Goal: Information Seeking & Learning: Learn about a topic

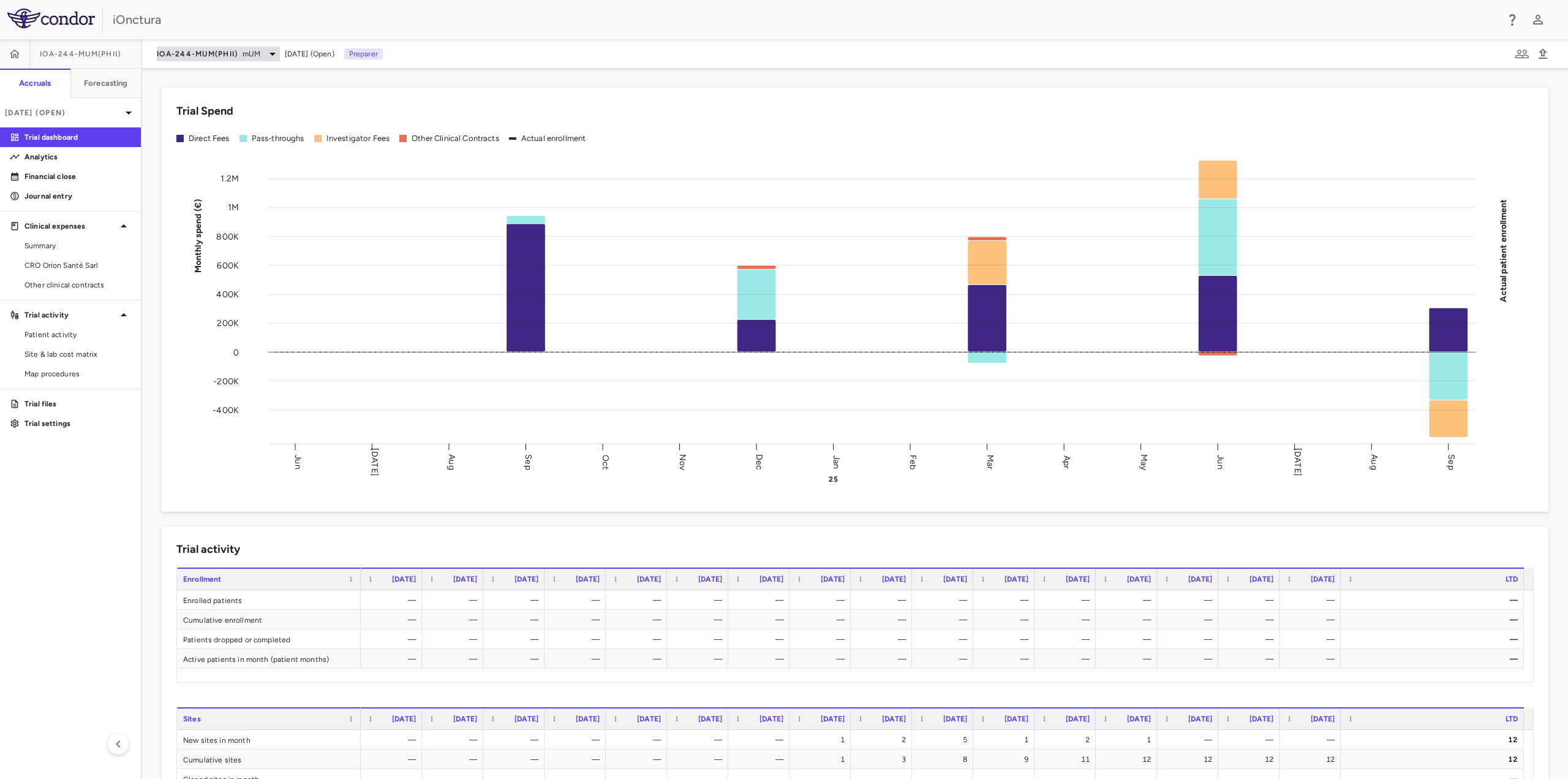
click at [230, 51] on span "IOA-244-mUM(PhII)" at bounding box center [197, 54] width 81 height 10
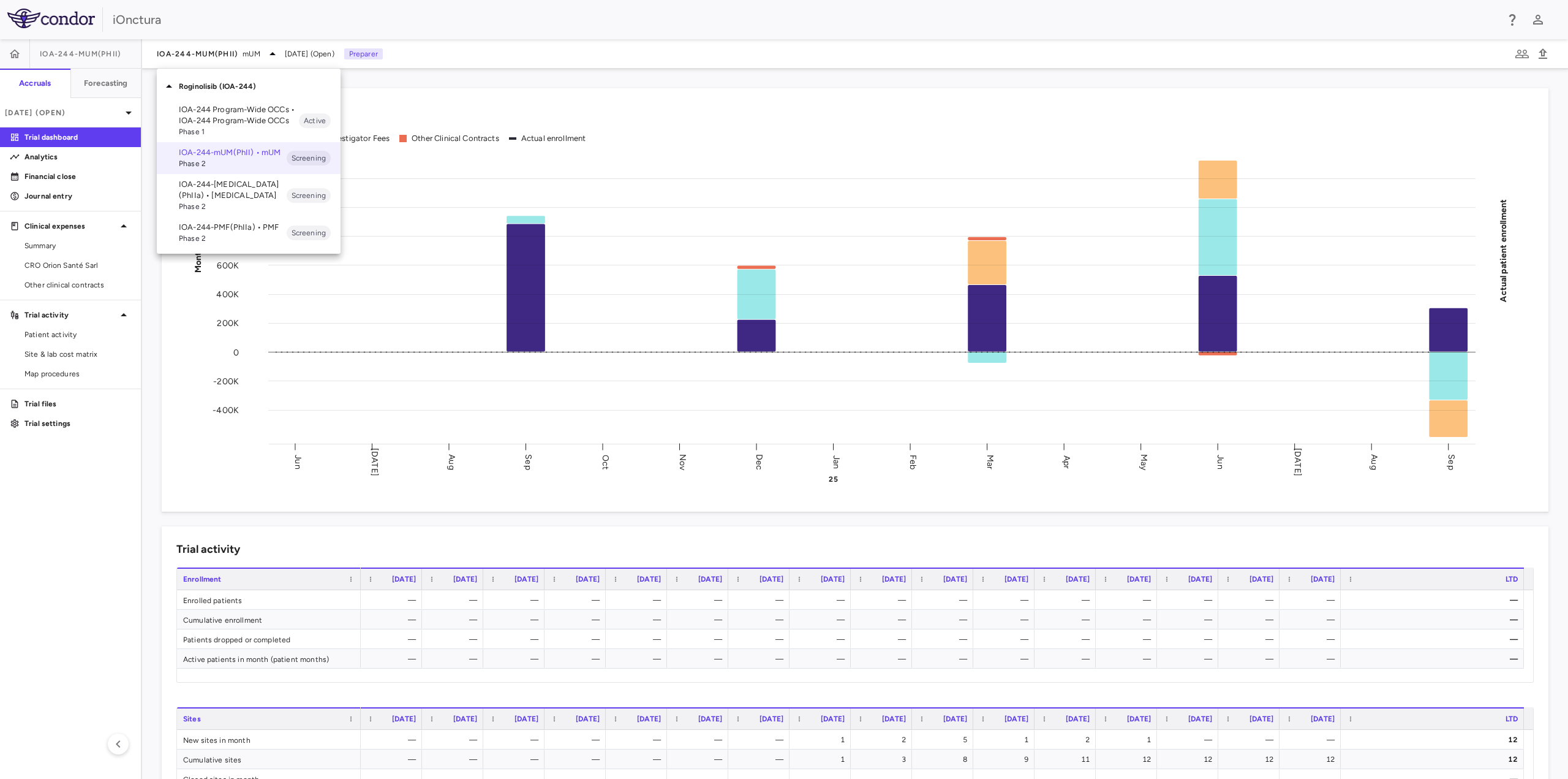
click at [300, 51] on div at bounding box center [784, 389] width 1568 height 779
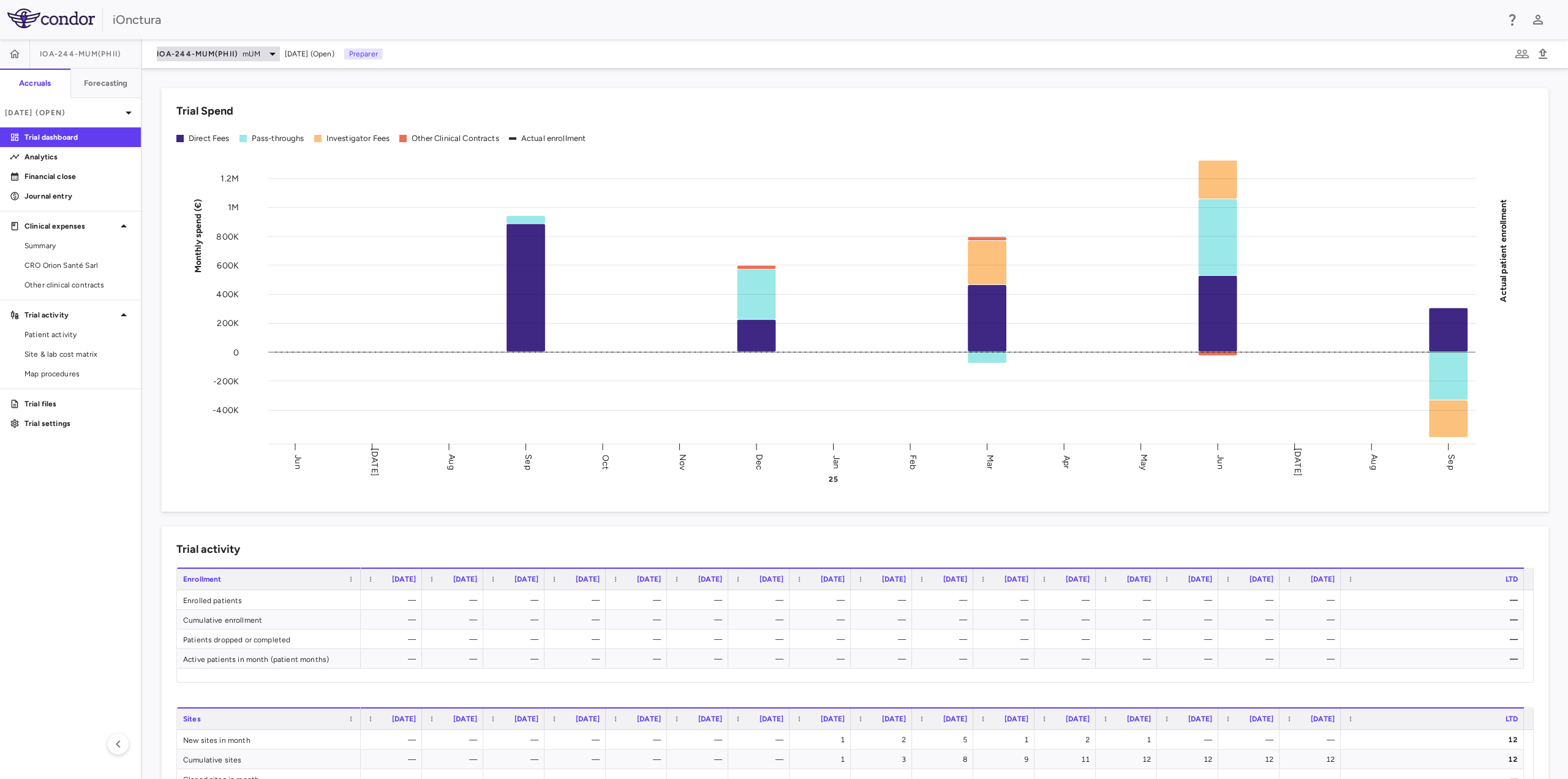
click at [271, 53] on icon at bounding box center [273, 54] width 15 height 15
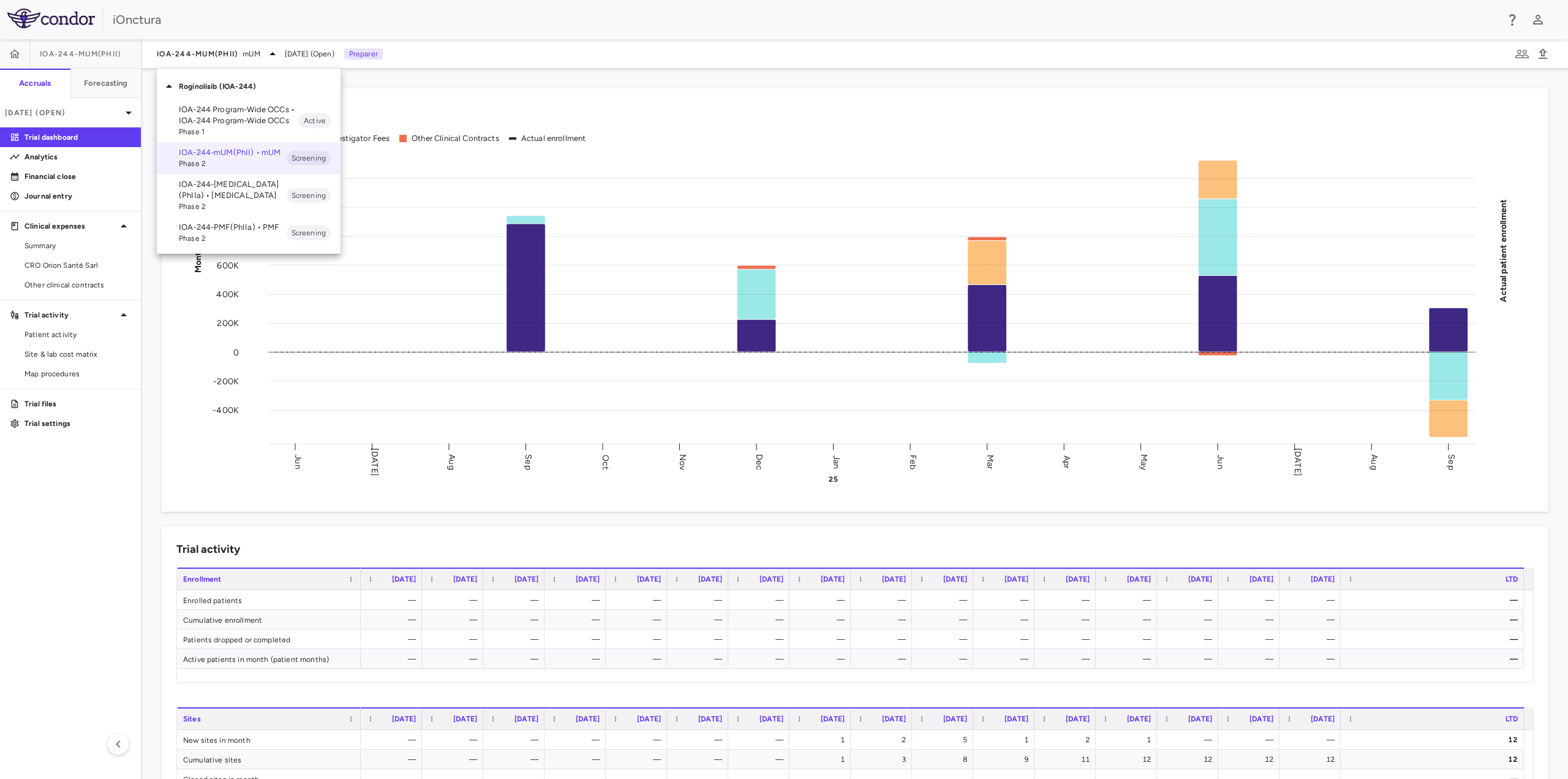
click at [82, 182] on div at bounding box center [784, 389] width 1568 height 779
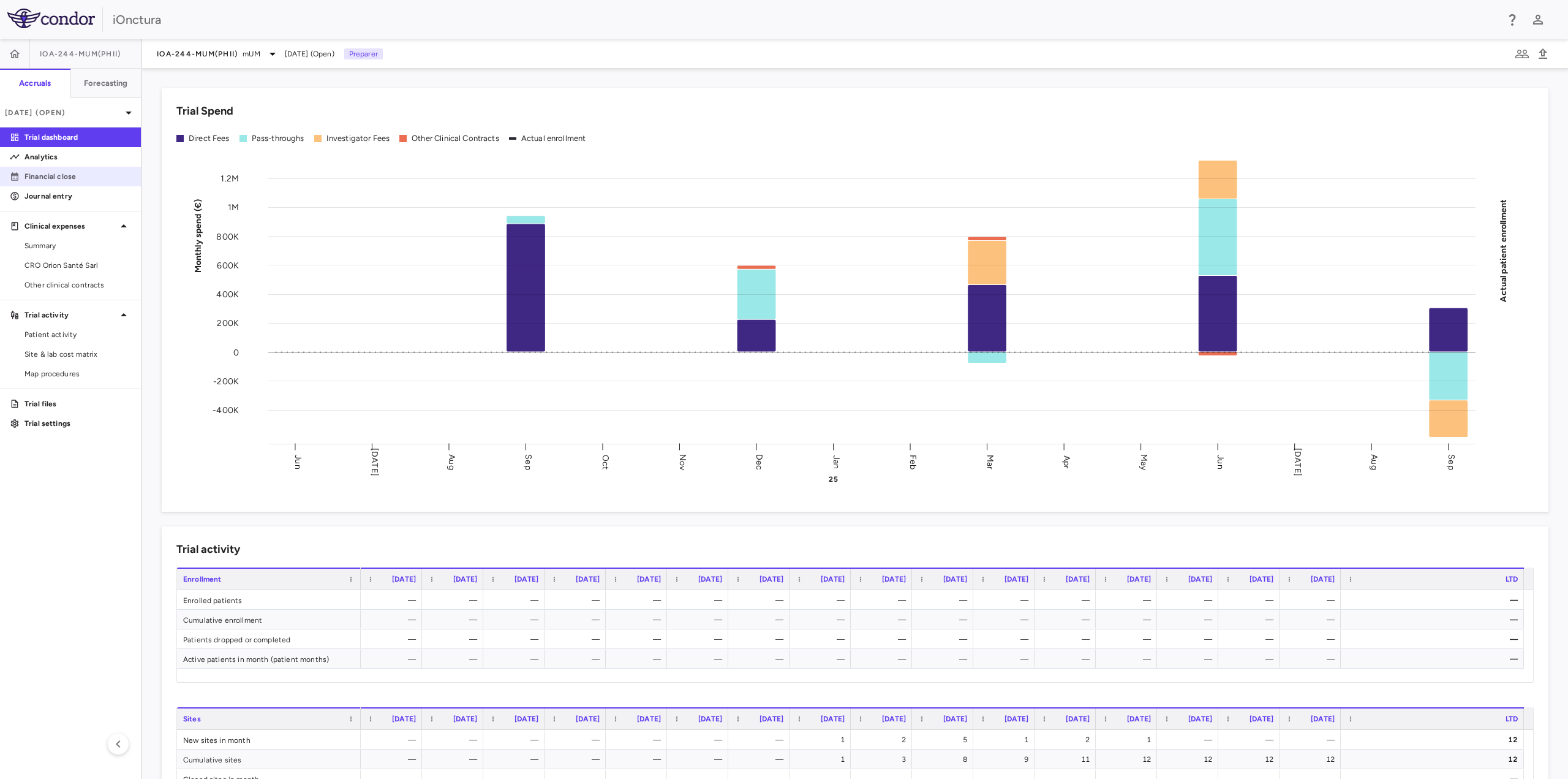
click at [65, 177] on p "Financial close" at bounding box center [78, 177] width 107 height 11
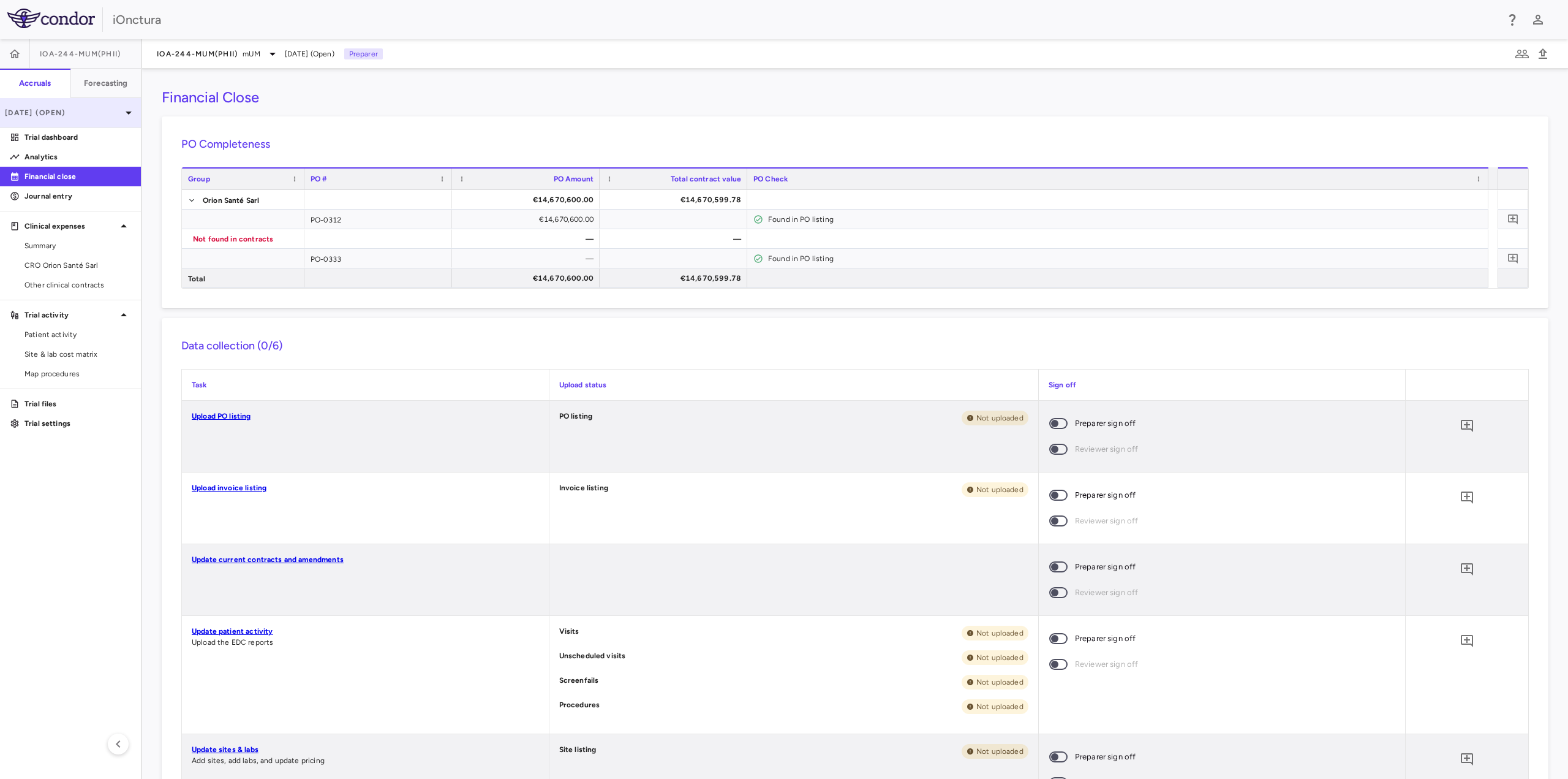
click at [82, 116] on p "[DATE] (Open)" at bounding box center [63, 113] width 116 height 11
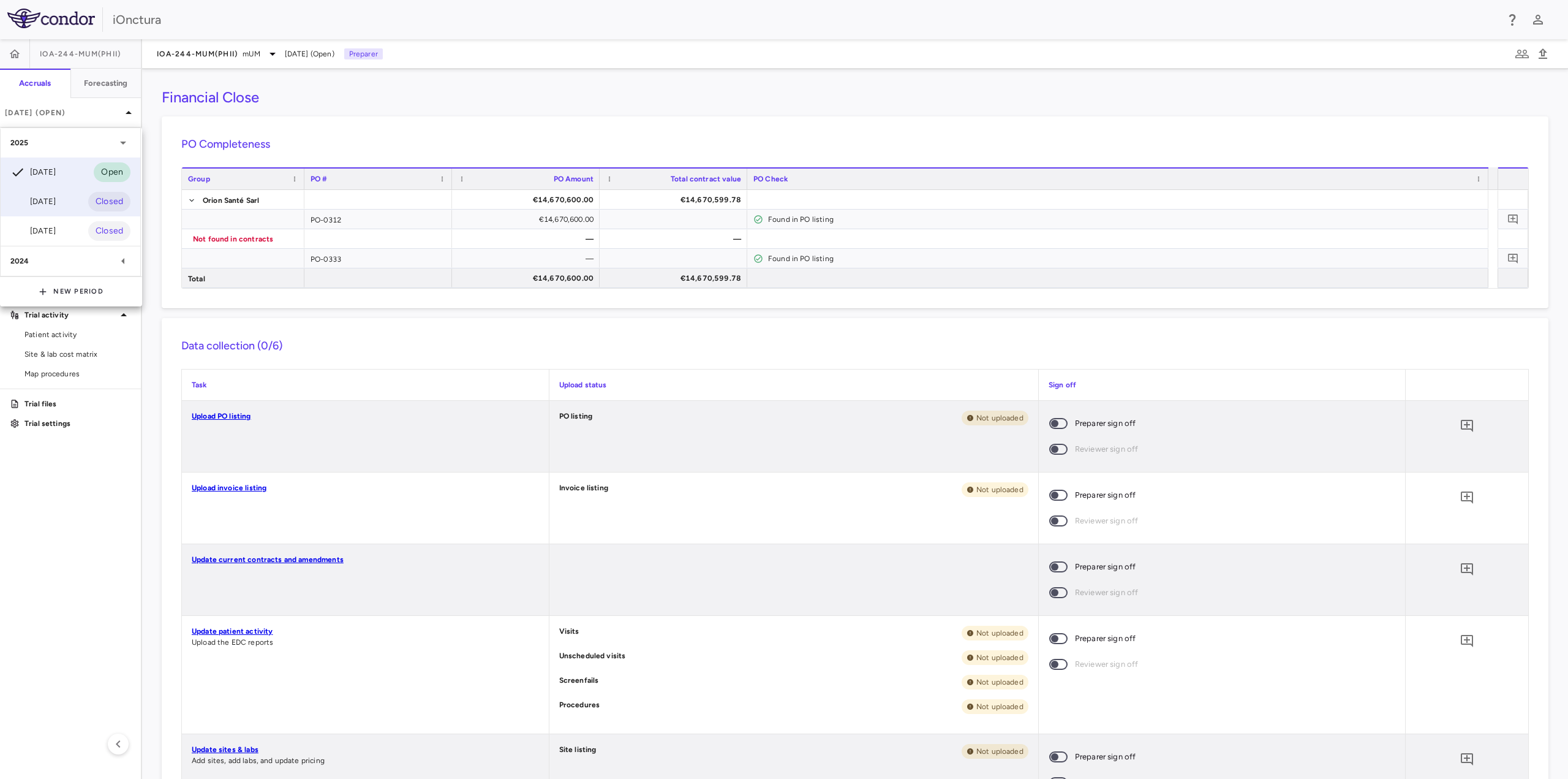
click at [65, 198] on div "[DATE] Closed" at bounding box center [70, 201] width 139 height 29
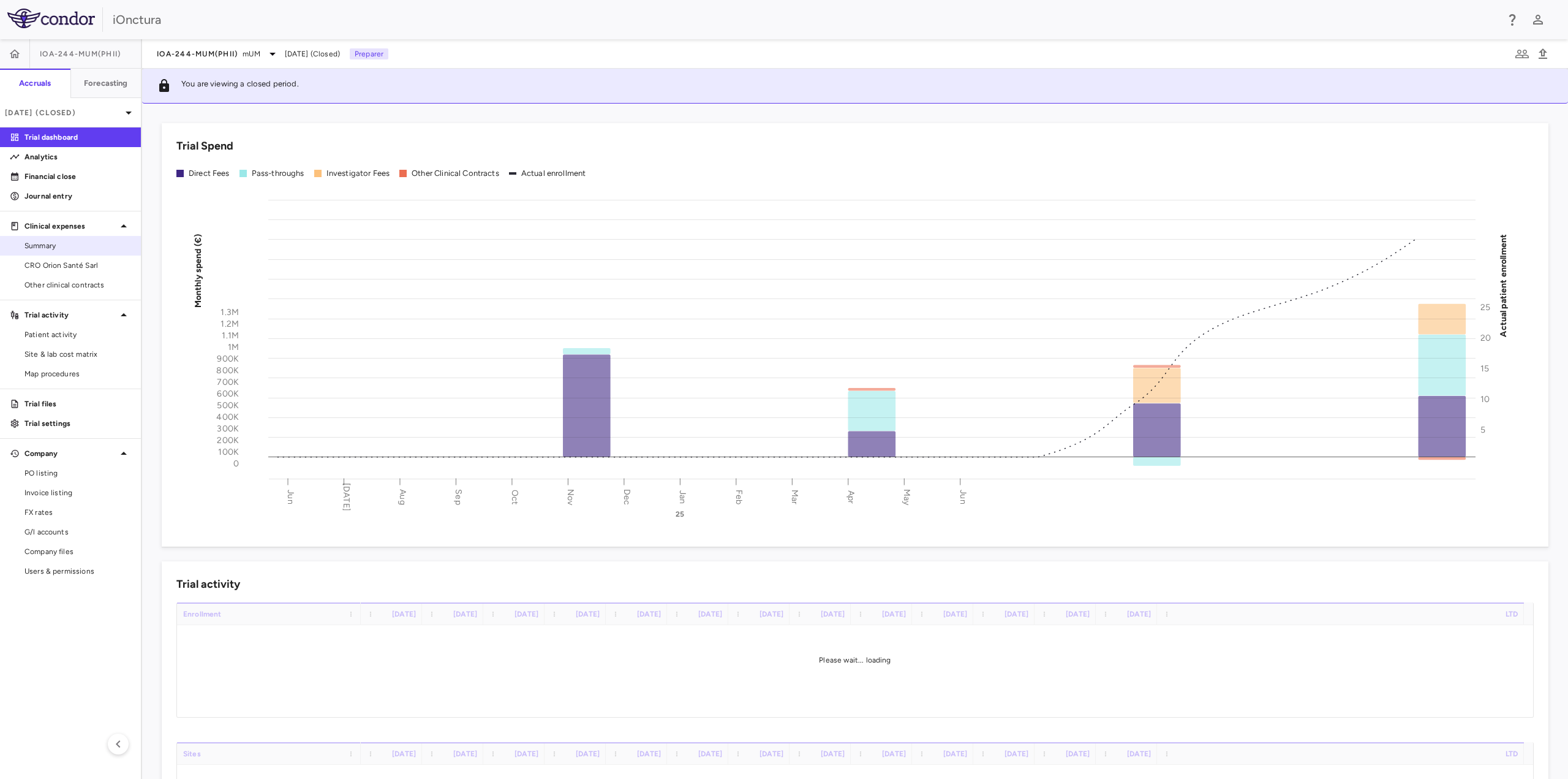
click at [80, 250] on span "Summary" at bounding box center [78, 246] width 107 height 11
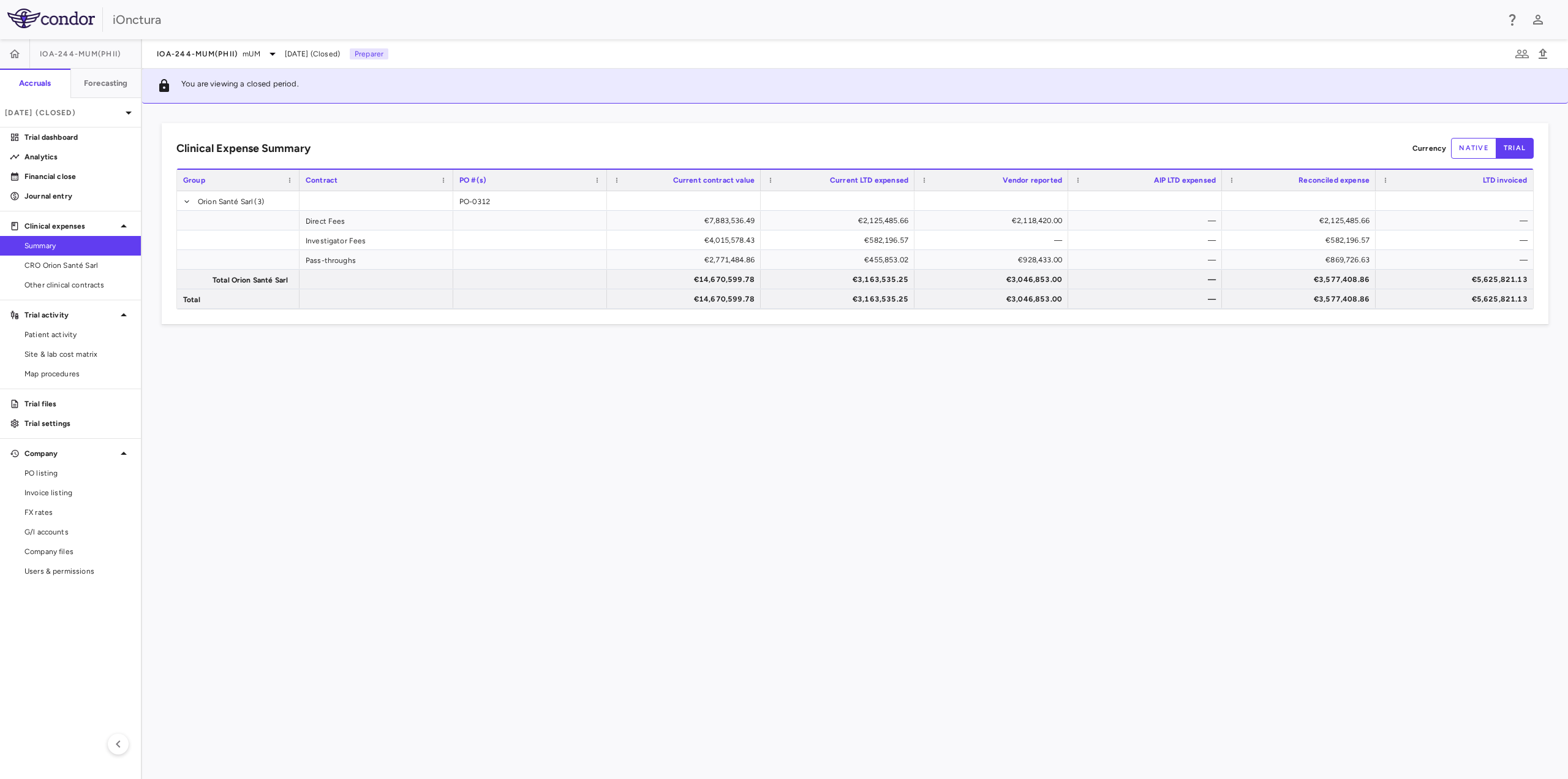
click at [1466, 149] on button "native" at bounding box center [1473, 148] width 45 height 21
click at [1503, 149] on button "trial" at bounding box center [1515, 148] width 38 height 21
type button "trial"
click at [92, 200] on p "Journal entry" at bounding box center [78, 196] width 107 height 11
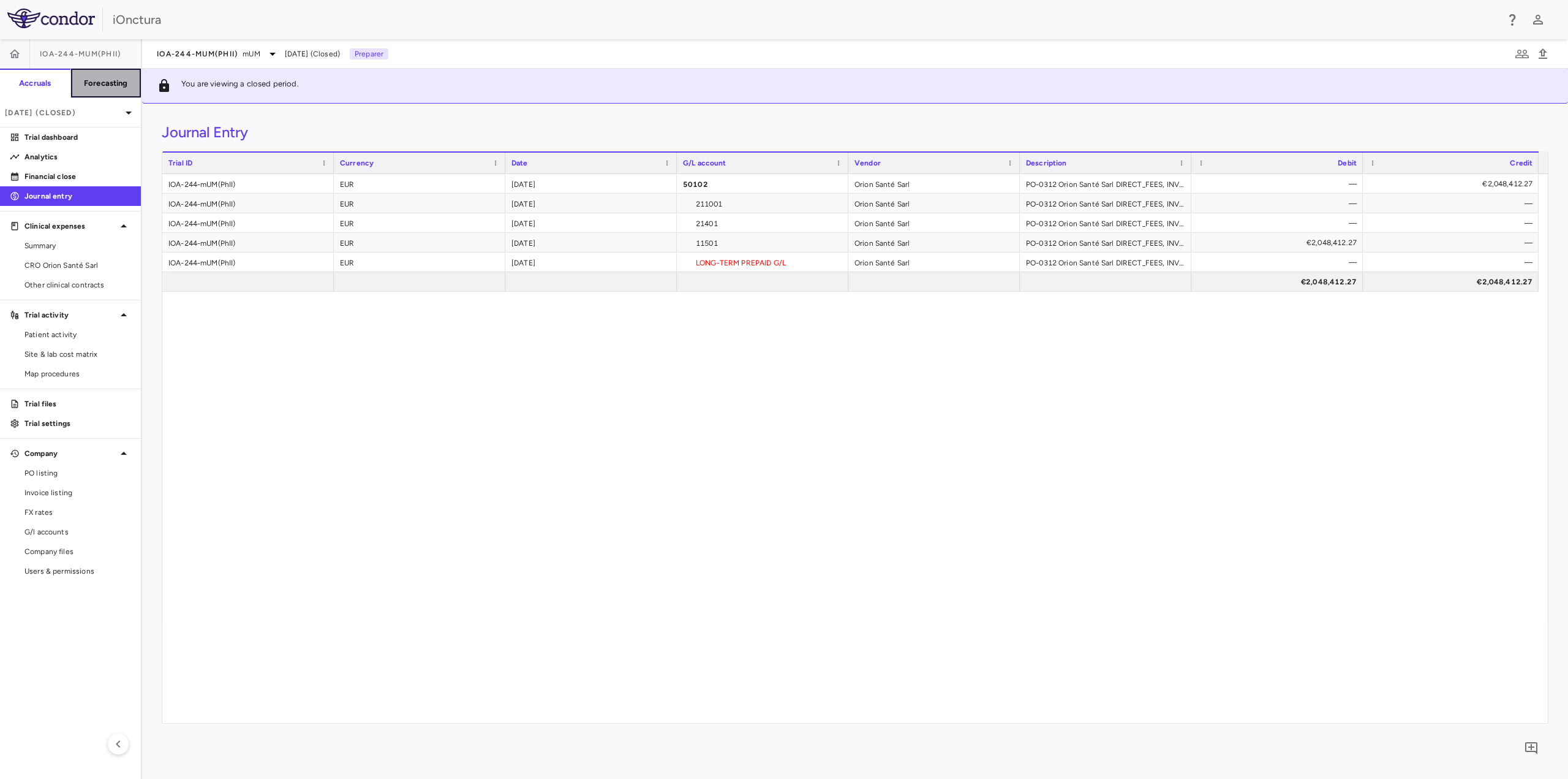
click at [95, 78] on h6 "Forecasting" at bounding box center [105, 84] width 44 height 11
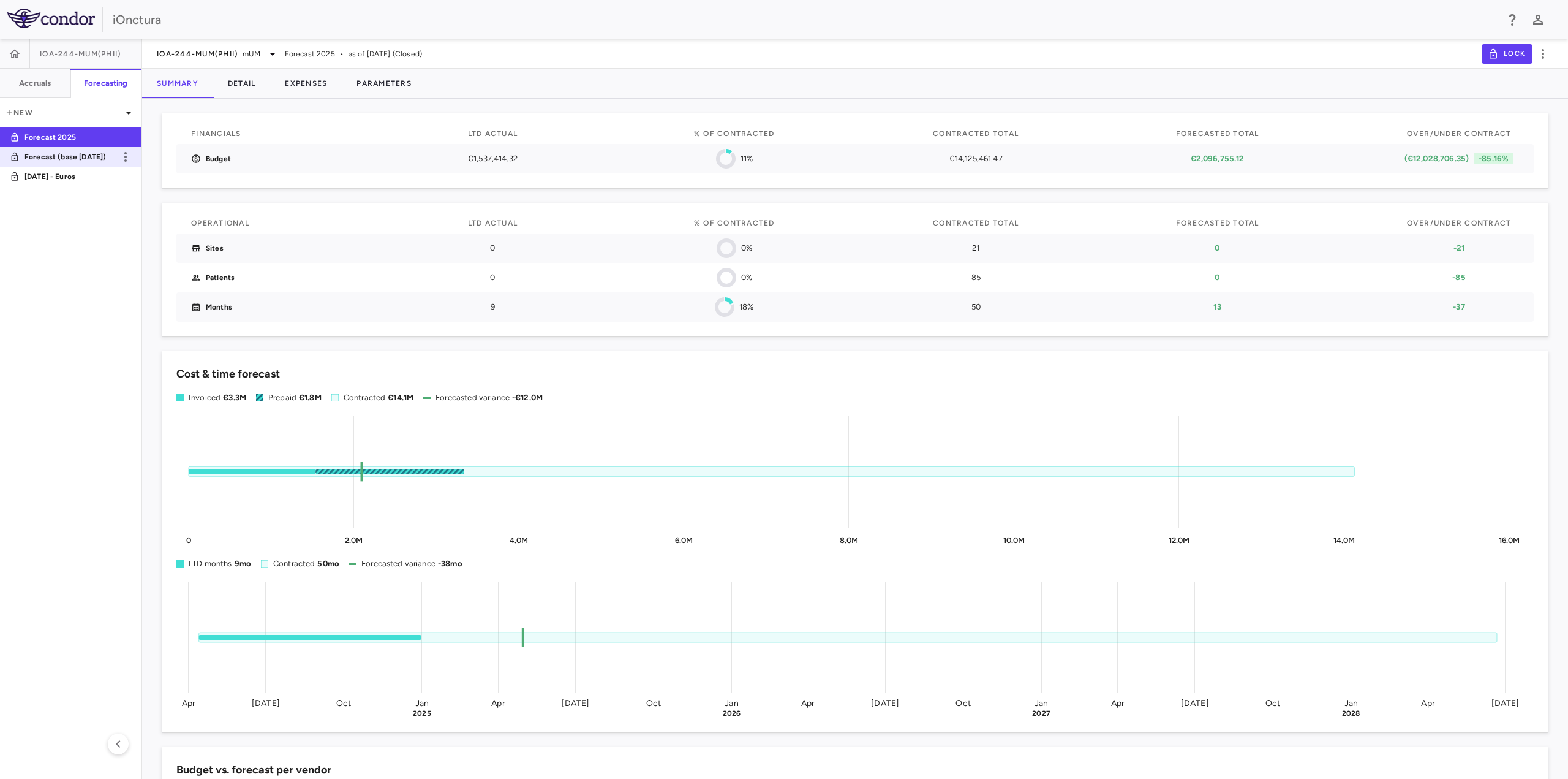
click at [85, 158] on p "Forecast (base [DATE])" at bounding box center [70, 157] width 90 height 11
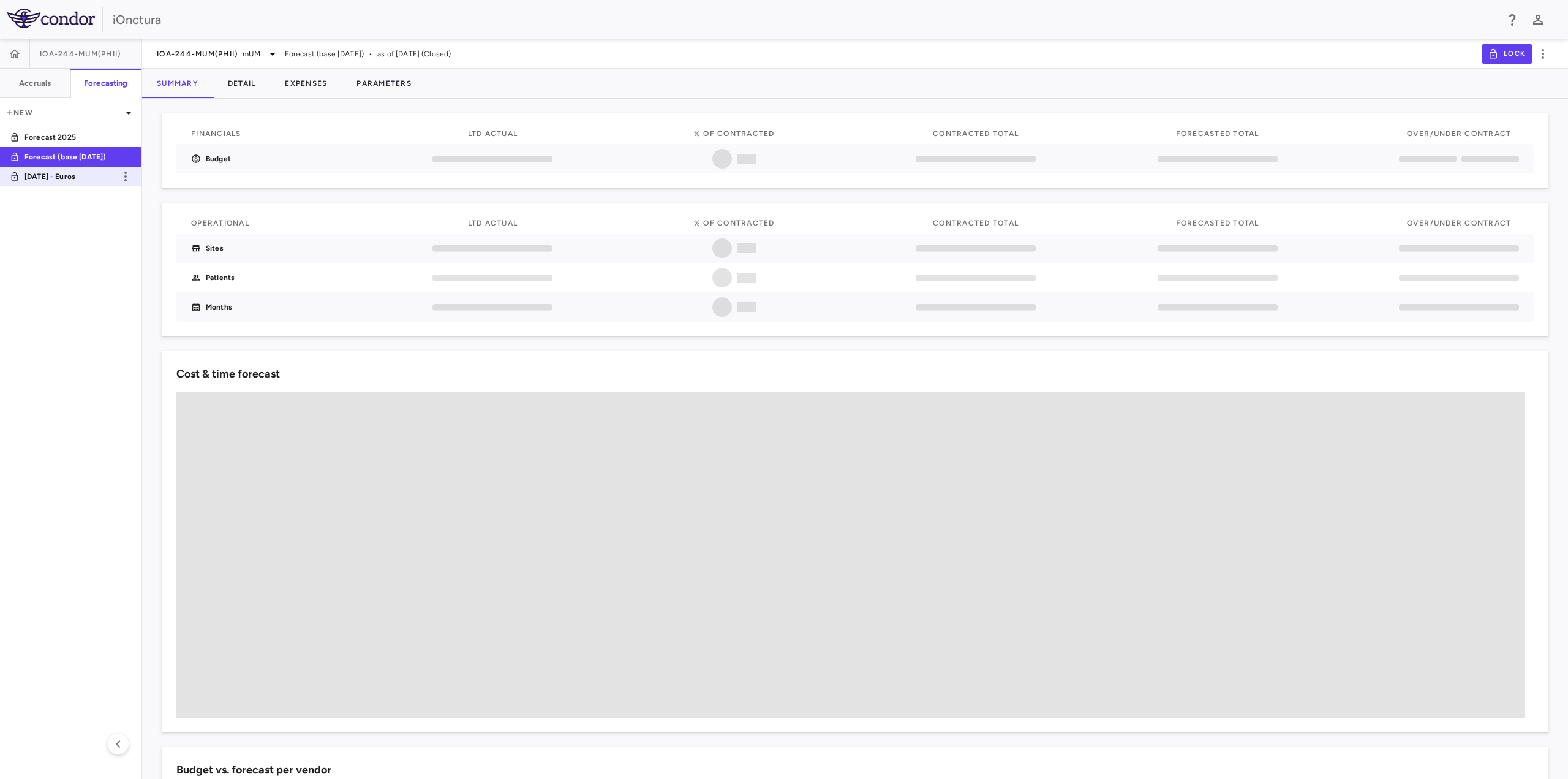
click at [80, 178] on p "[DATE] - Euros" at bounding box center [70, 177] width 90 height 11
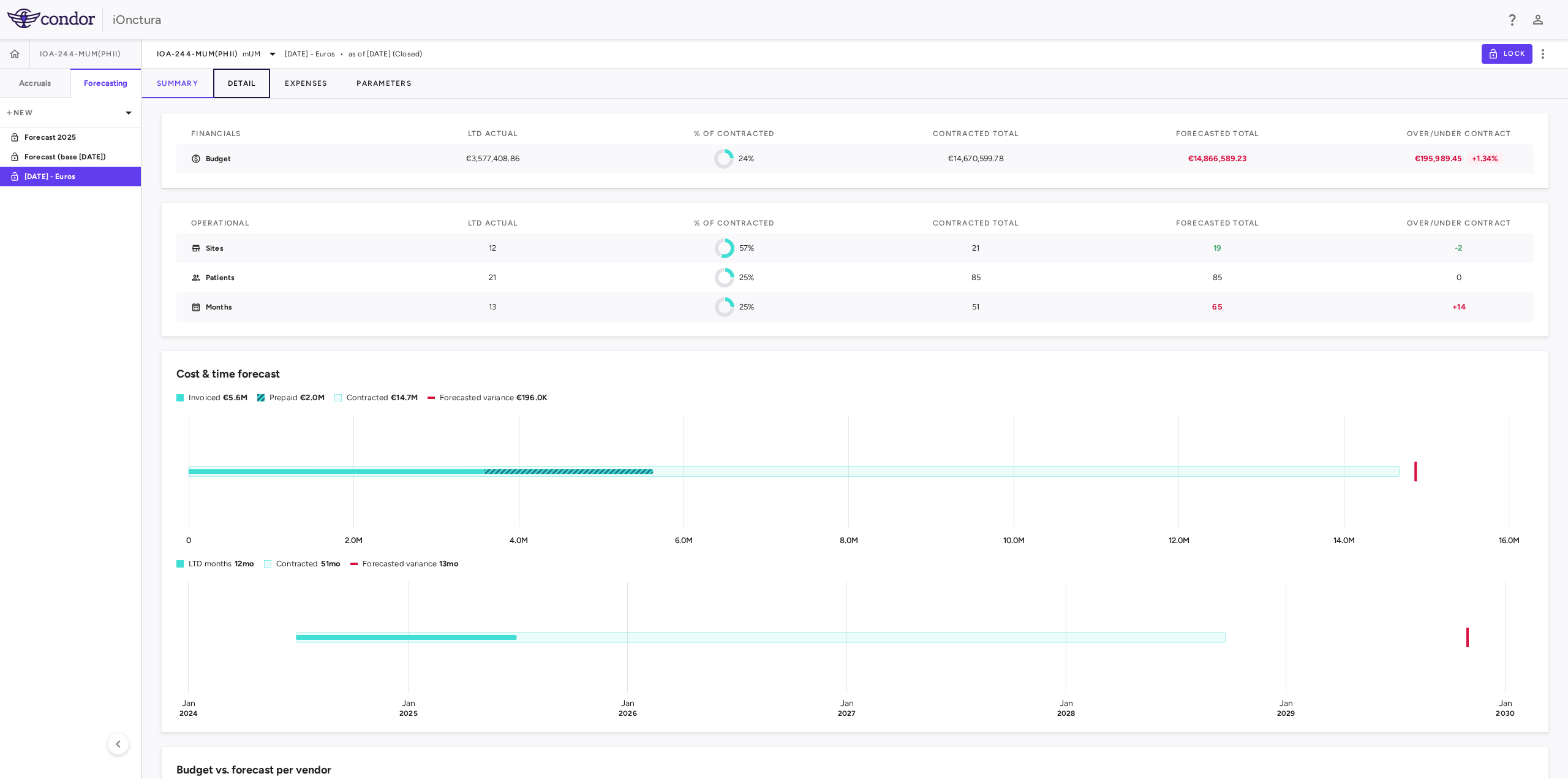
click at [233, 81] on button "Detail" at bounding box center [242, 83] width 58 height 29
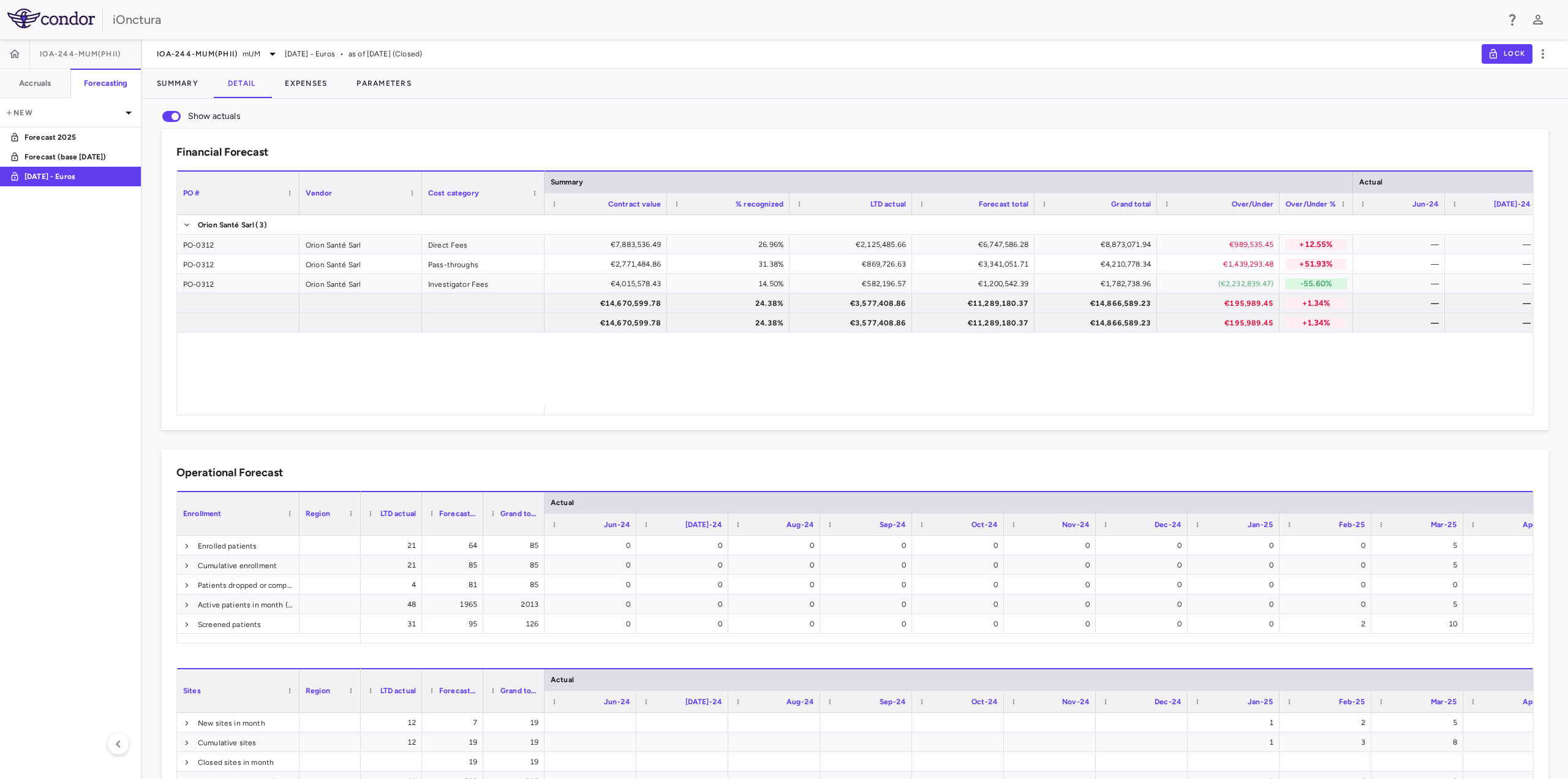
drag, startPoint x: 84, startPoint y: 56, endPoint x: 94, endPoint y: 52, distance: 10.8
click at [84, 55] on span "IOA-244-mUM(PhII)" at bounding box center [80, 54] width 81 height 10
click at [232, 53] on span "IOA-244-mUM(PhII)" at bounding box center [197, 54] width 81 height 10
click at [245, 185] on p "IOA-244-[MEDICAL_DATA](PhIIa) • [MEDICAL_DATA]" at bounding box center [233, 190] width 108 height 22
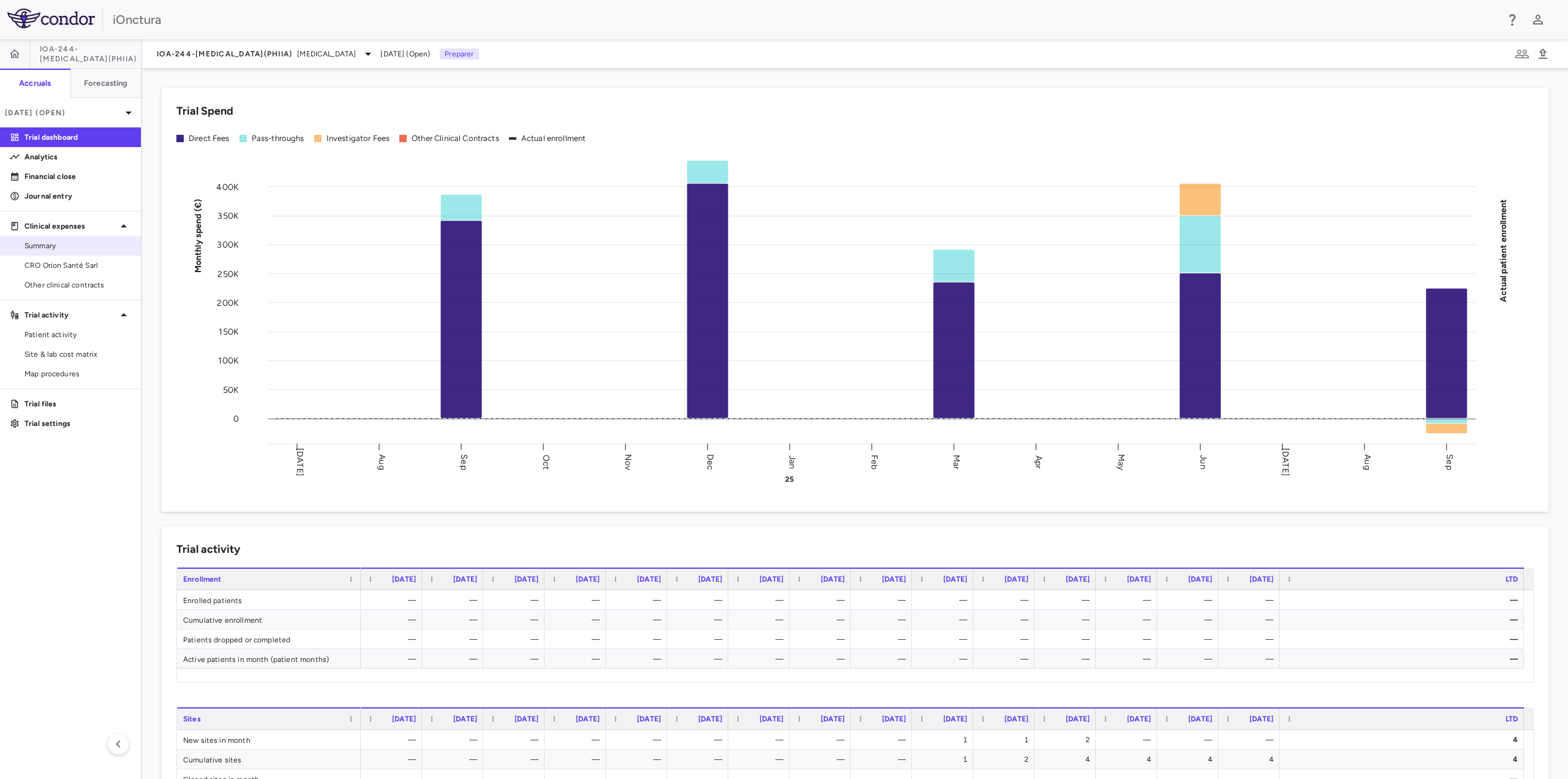
click at [84, 251] on link "Summary" at bounding box center [70, 246] width 141 height 19
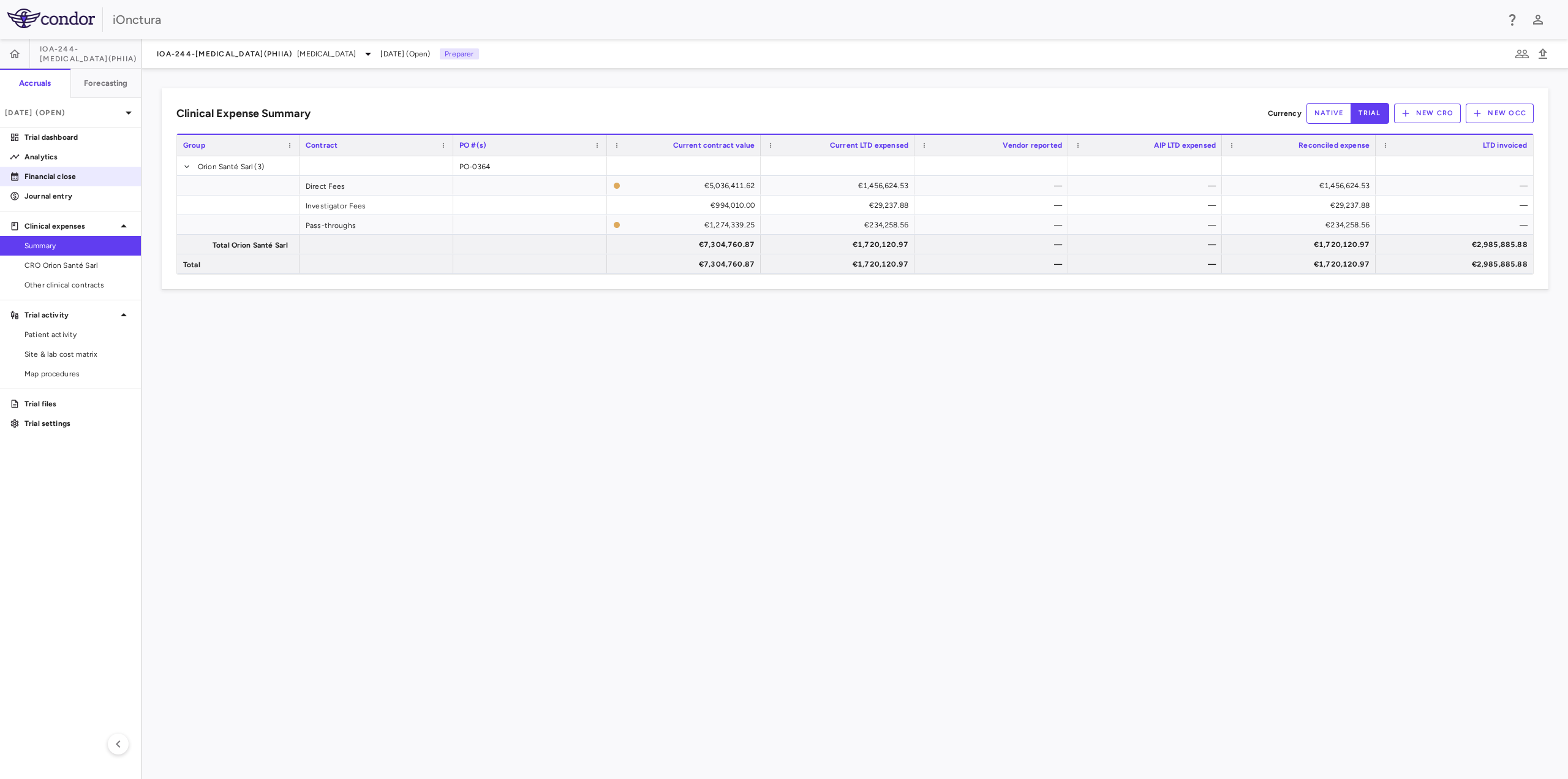
click at [91, 173] on p "Financial close" at bounding box center [78, 177] width 107 height 11
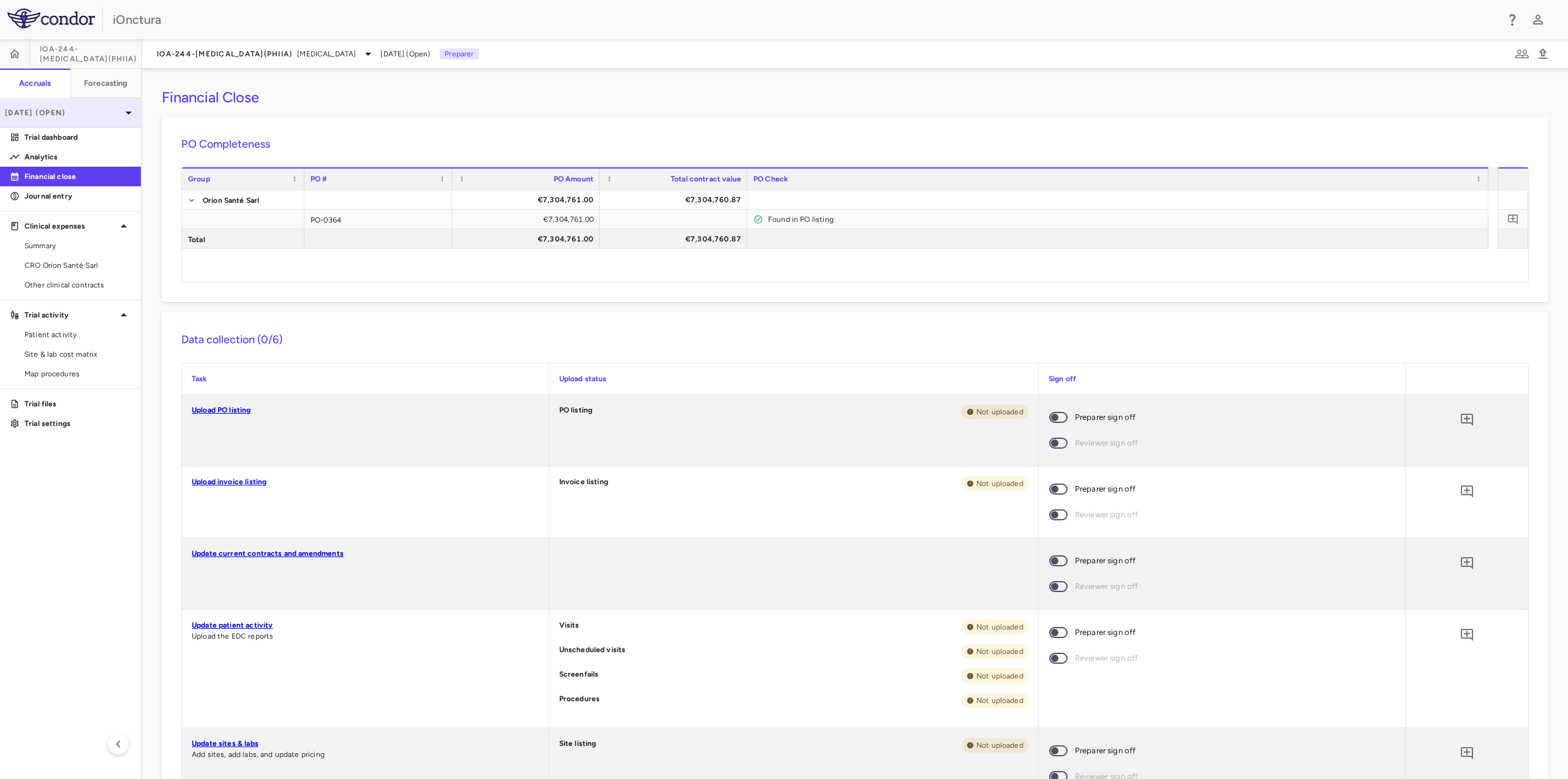
click at [109, 117] on p "[DATE] (Open)" at bounding box center [63, 113] width 116 height 11
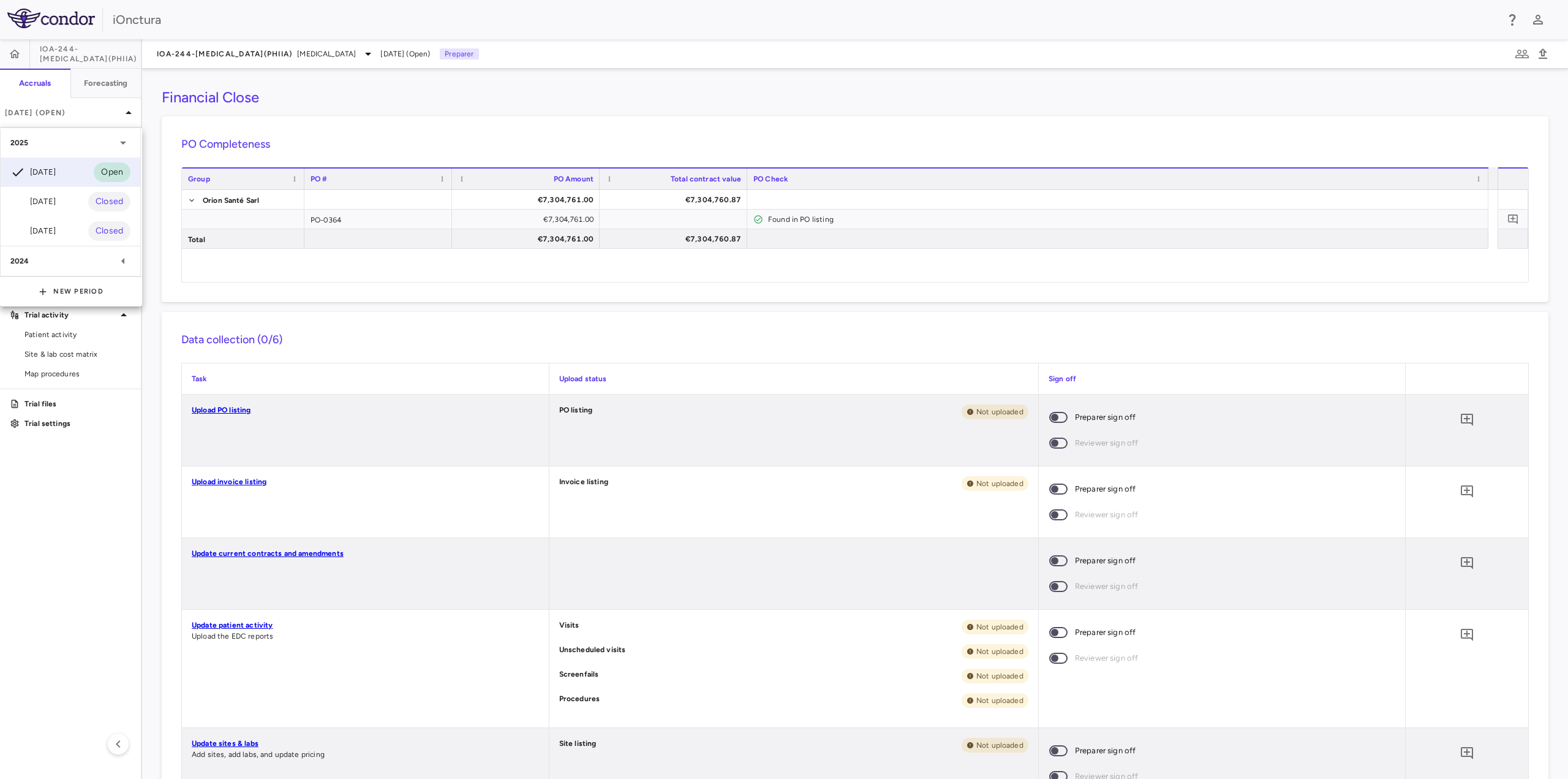
click at [68, 195] on div "[DATE] Closed" at bounding box center [70, 201] width 139 height 29
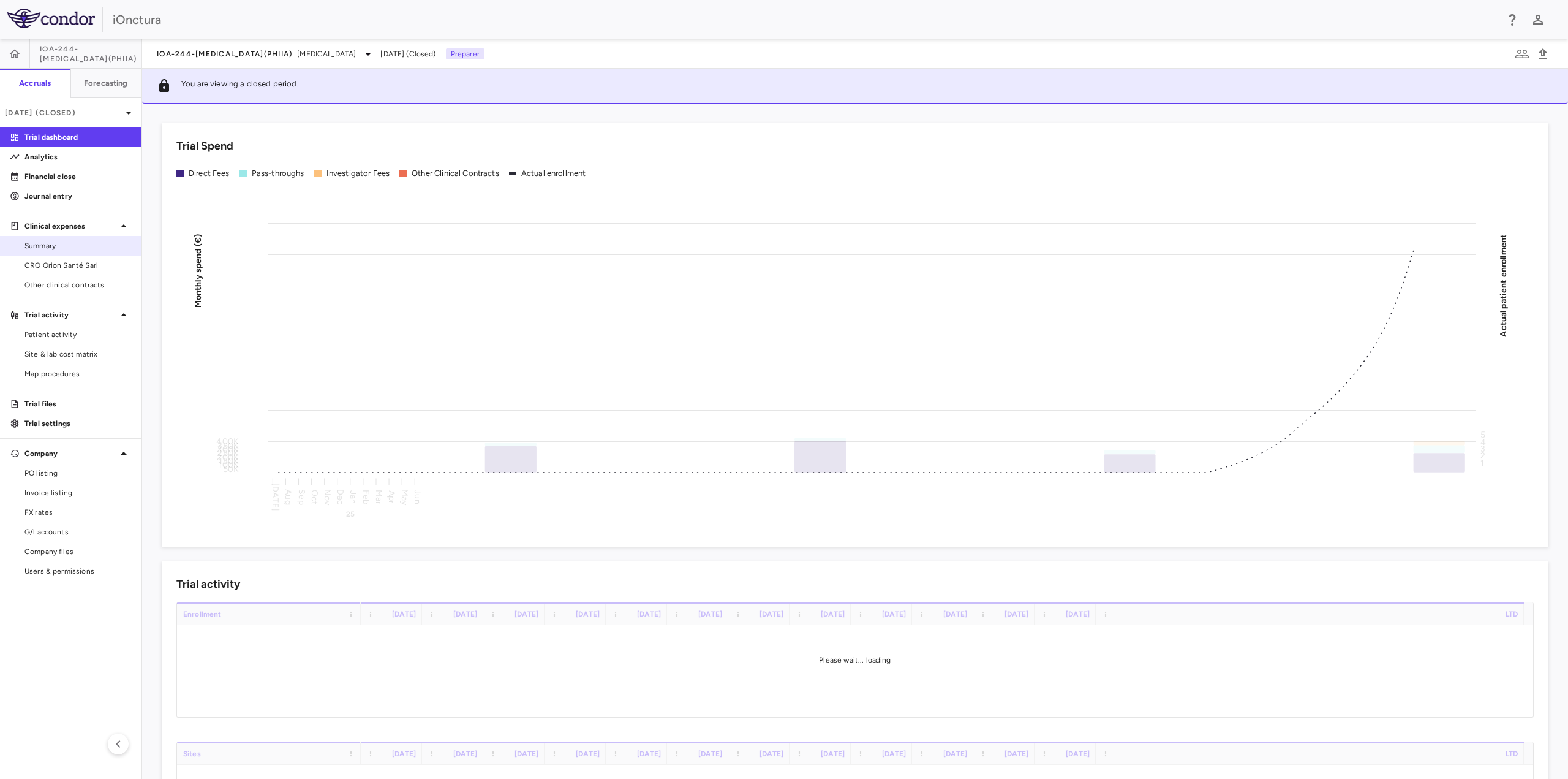
click at [68, 246] on span "Summary" at bounding box center [78, 246] width 107 height 11
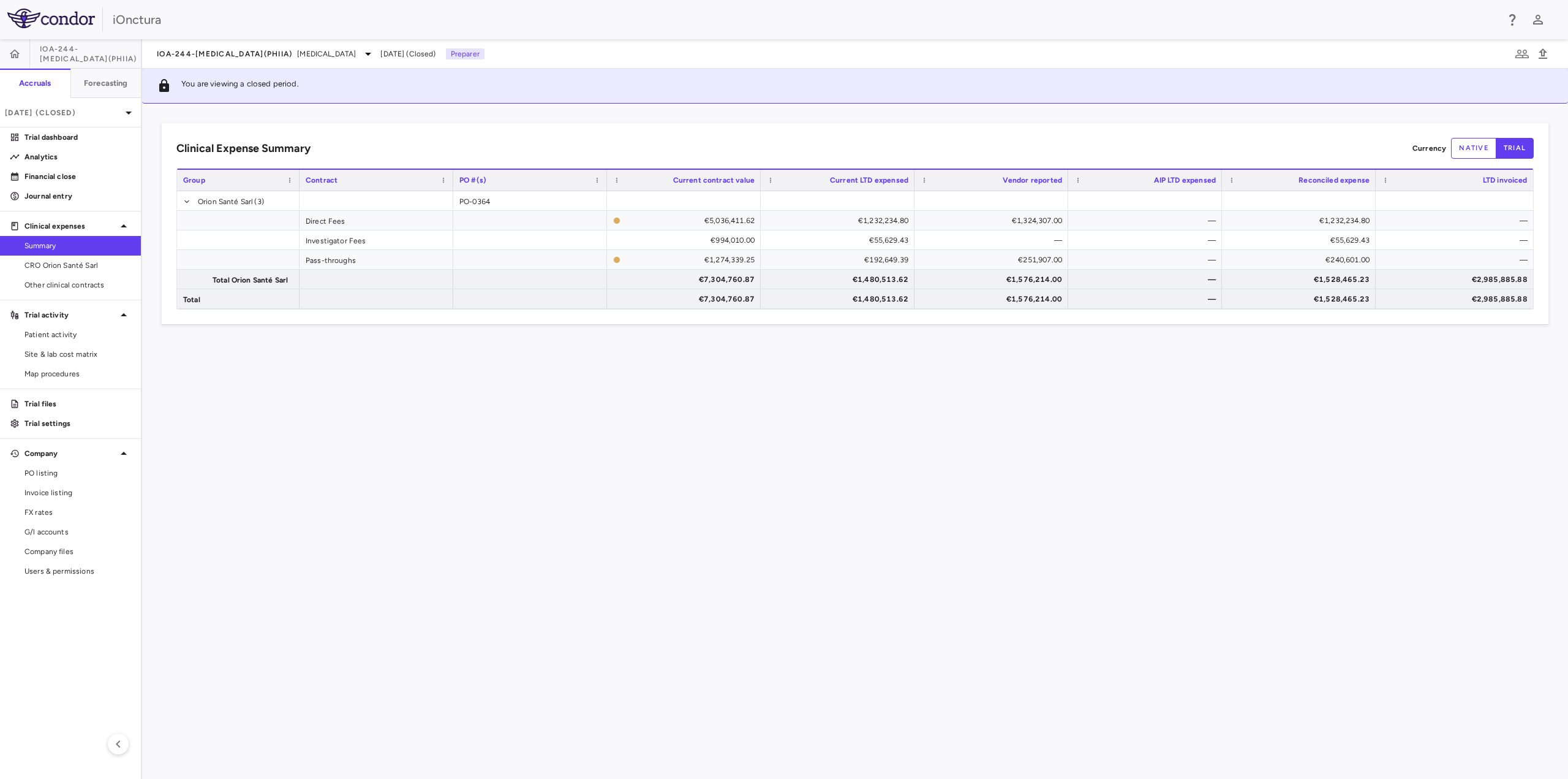
click at [1471, 152] on button "native" at bounding box center [1473, 148] width 45 height 21
click at [1515, 149] on button "trial" at bounding box center [1515, 148] width 38 height 21
type button "trial"
click at [599, 391] on div "Clinical Expense Summary Currency native trial Drag here to set column labels G…" at bounding box center [855, 441] width 1426 height 676
click at [103, 91] on button "Forecasting" at bounding box center [106, 83] width 71 height 29
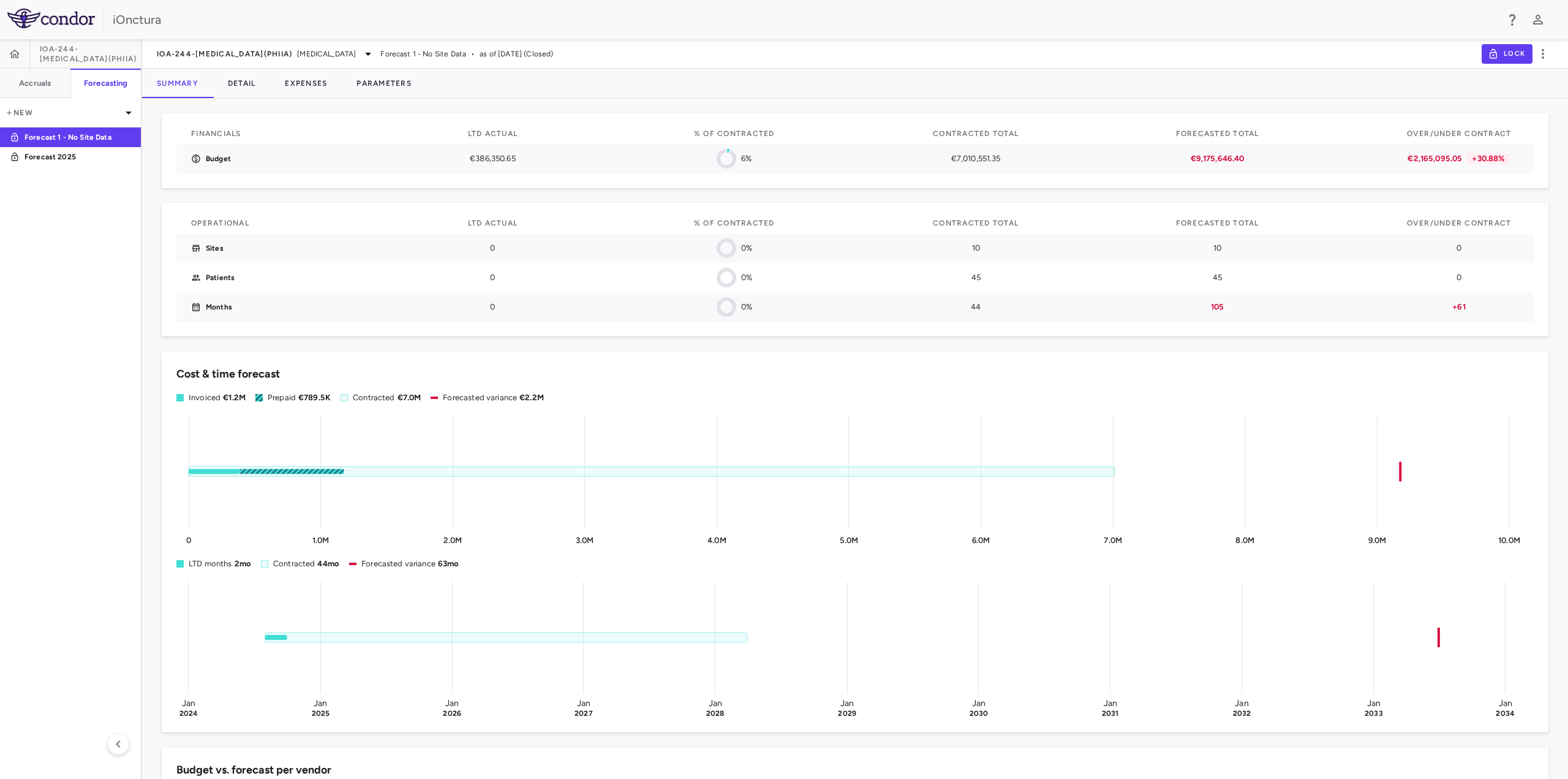
drag, startPoint x: 134, startPoint y: 280, endPoint x: 139, endPoint y: 260, distance: 20.6
click at [134, 280] on aside "IOA-244-[MEDICAL_DATA](PhIIa) Accruals Forecasting New Forecast 1 - No Site Dat…" at bounding box center [71, 408] width 142 height 739
click at [256, 86] on button "Detail" at bounding box center [242, 83] width 58 height 29
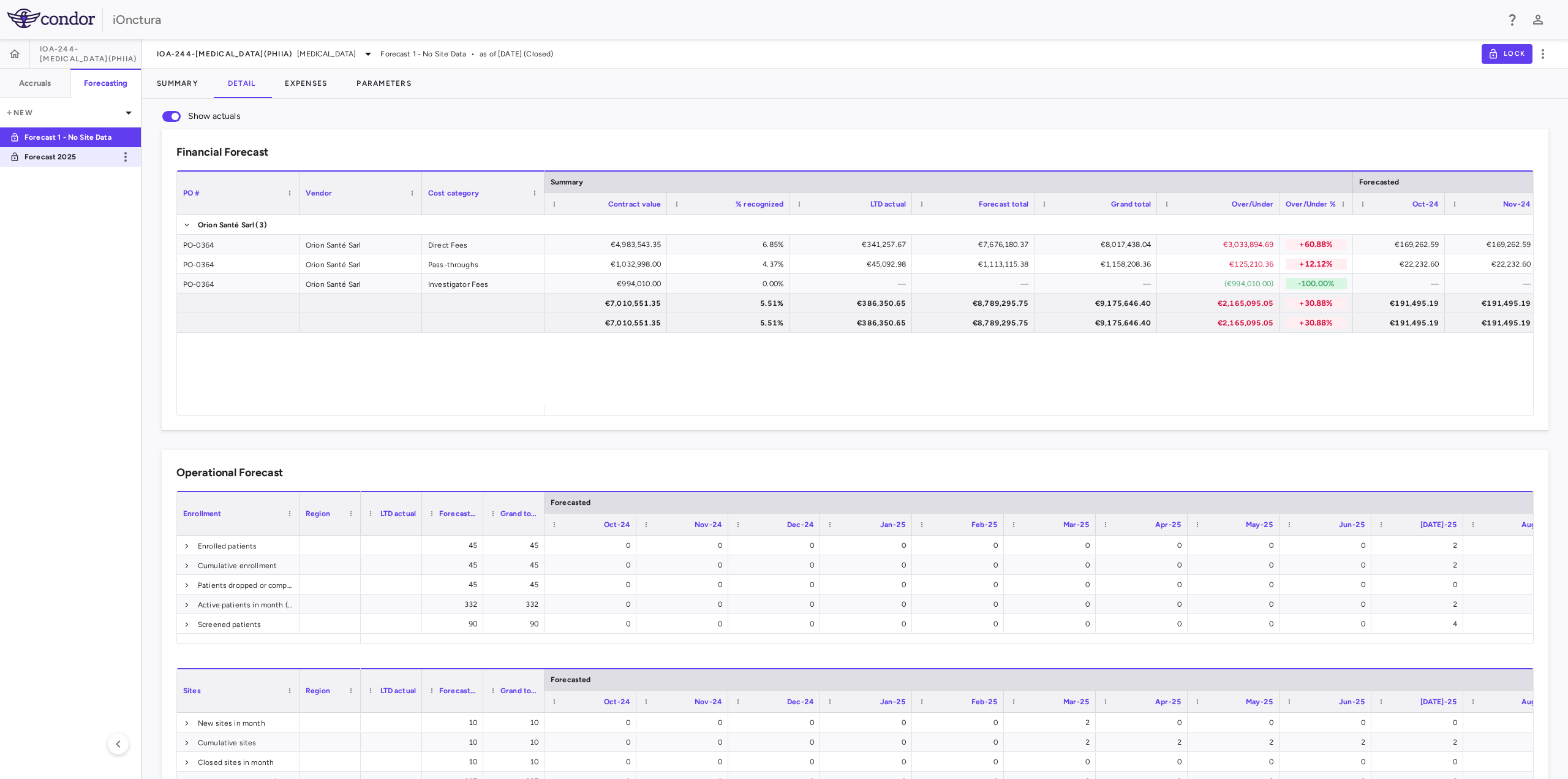
click at [58, 159] on p "Forecast 2025" at bounding box center [70, 157] width 90 height 11
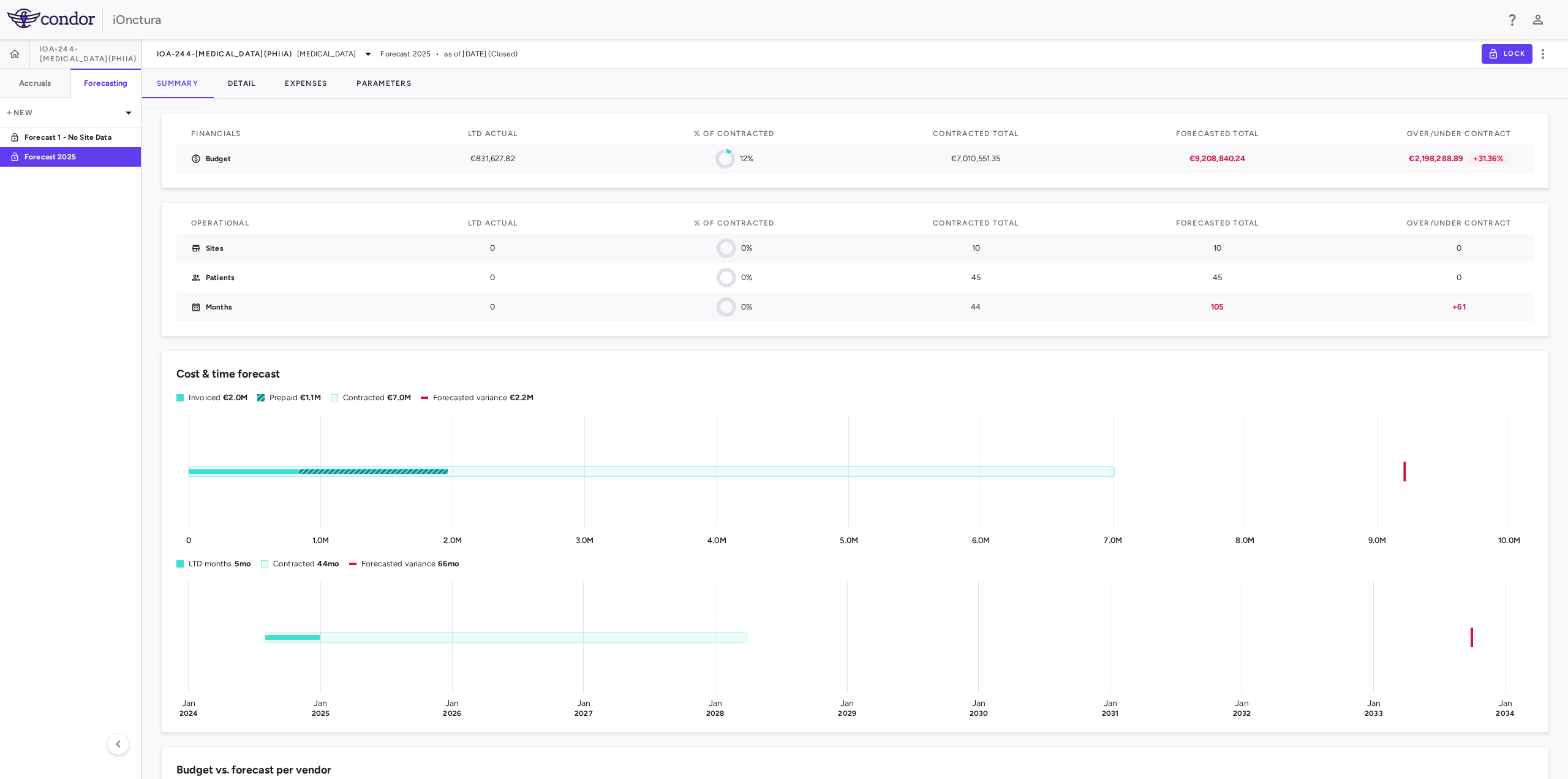
click at [248, 62] on div "IOA-244-[MEDICAL_DATA](PhIIa) [MEDICAL_DATA] Forecast 2025 • as of [DATE] (Clos…" at bounding box center [855, 53] width 1426 height 29
click at [297, 53] on span "[MEDICAL_DATA]" at bounding box center [326, 54] width 59 height 11
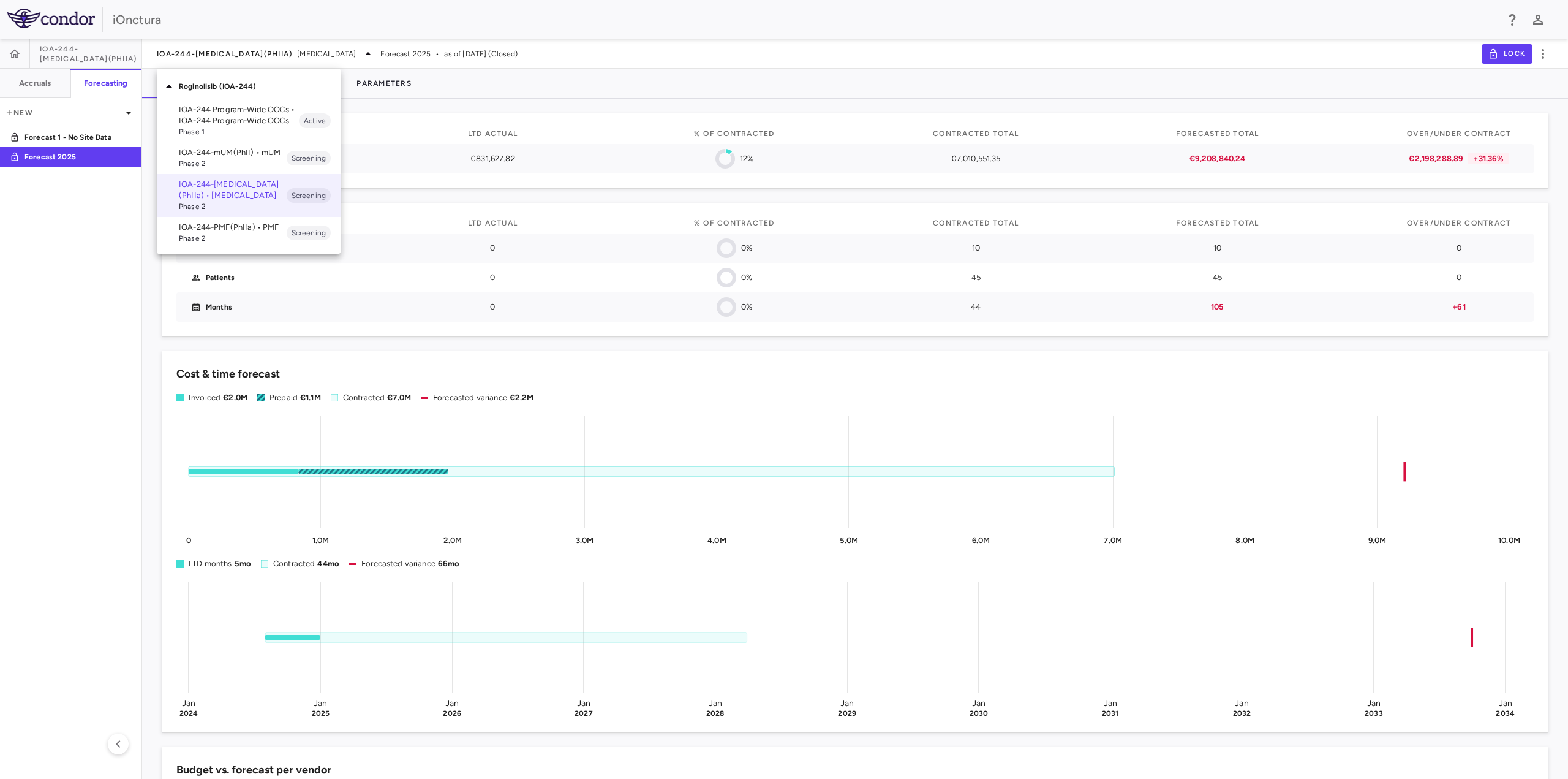
click at [228, 227] on p "IOA-244-PMF(PhIIa) • PMF" at bounding box center [233, 227] width 108 height 11
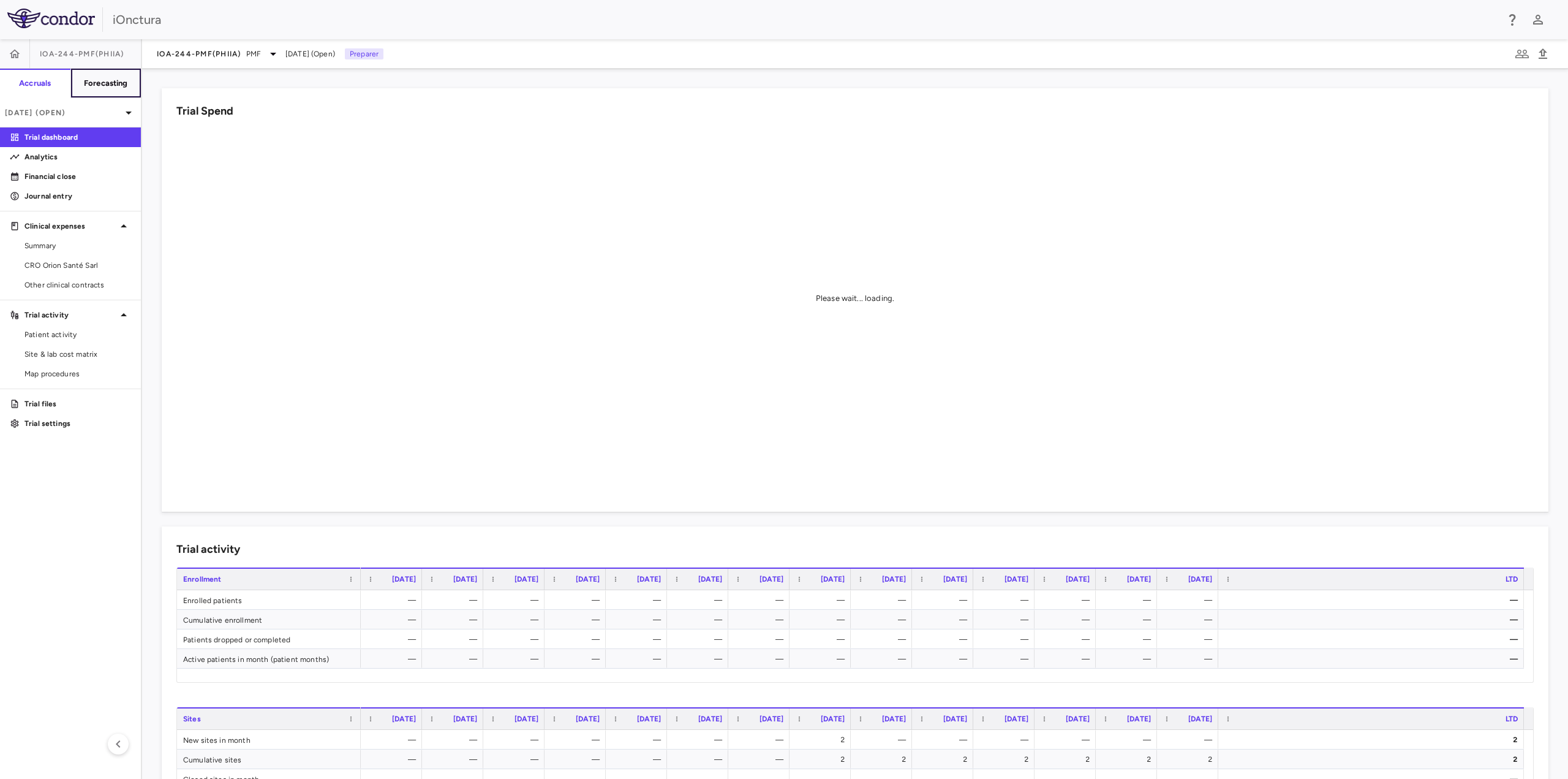
click at [97, 91] on button "Forecasting" at bounding box center [106, 83] width 71 height 29
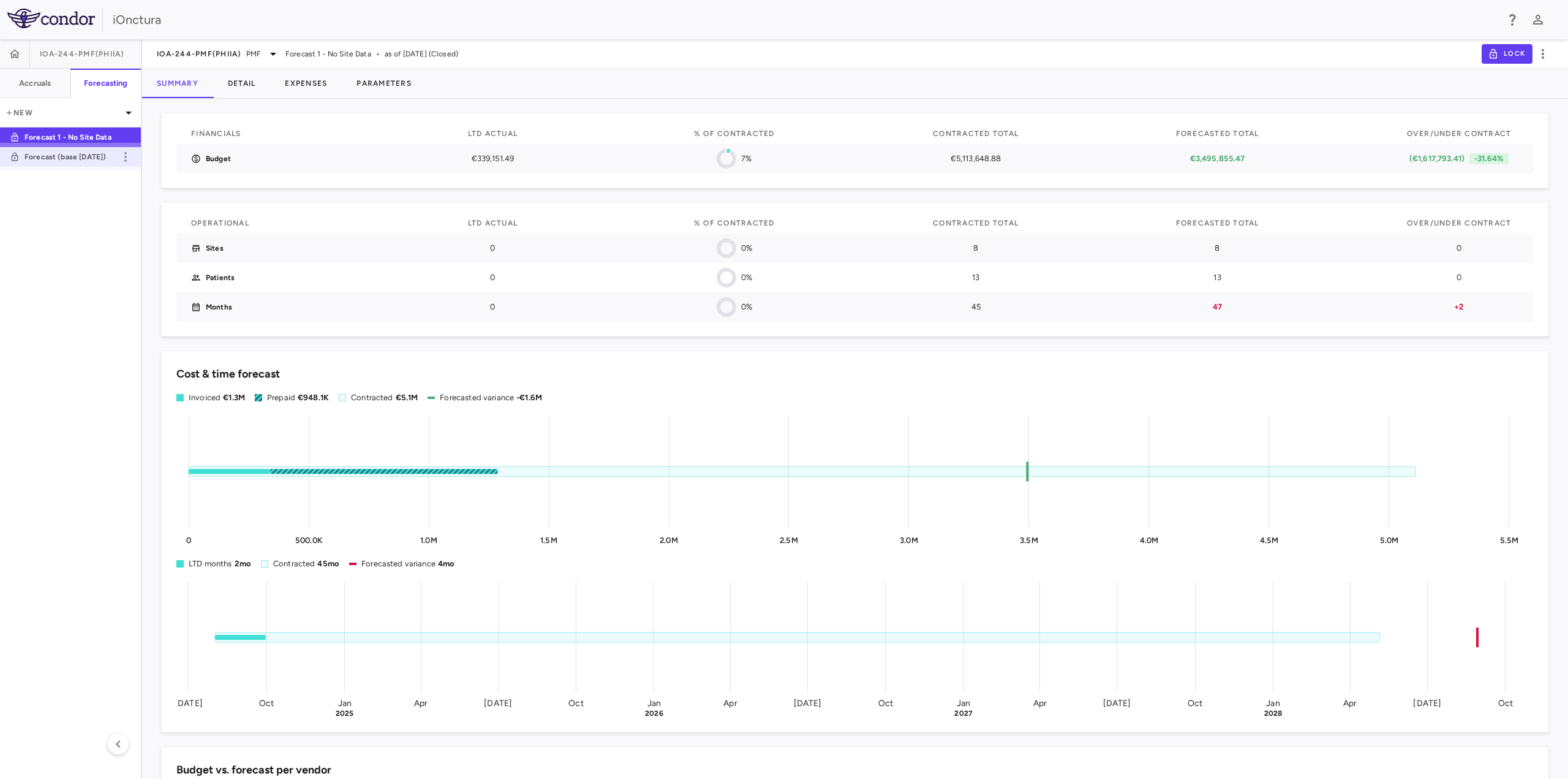
click at [95, 155] on p "Forecast (base [DATE])" at bounding box center [70, 157] width 90 height 11
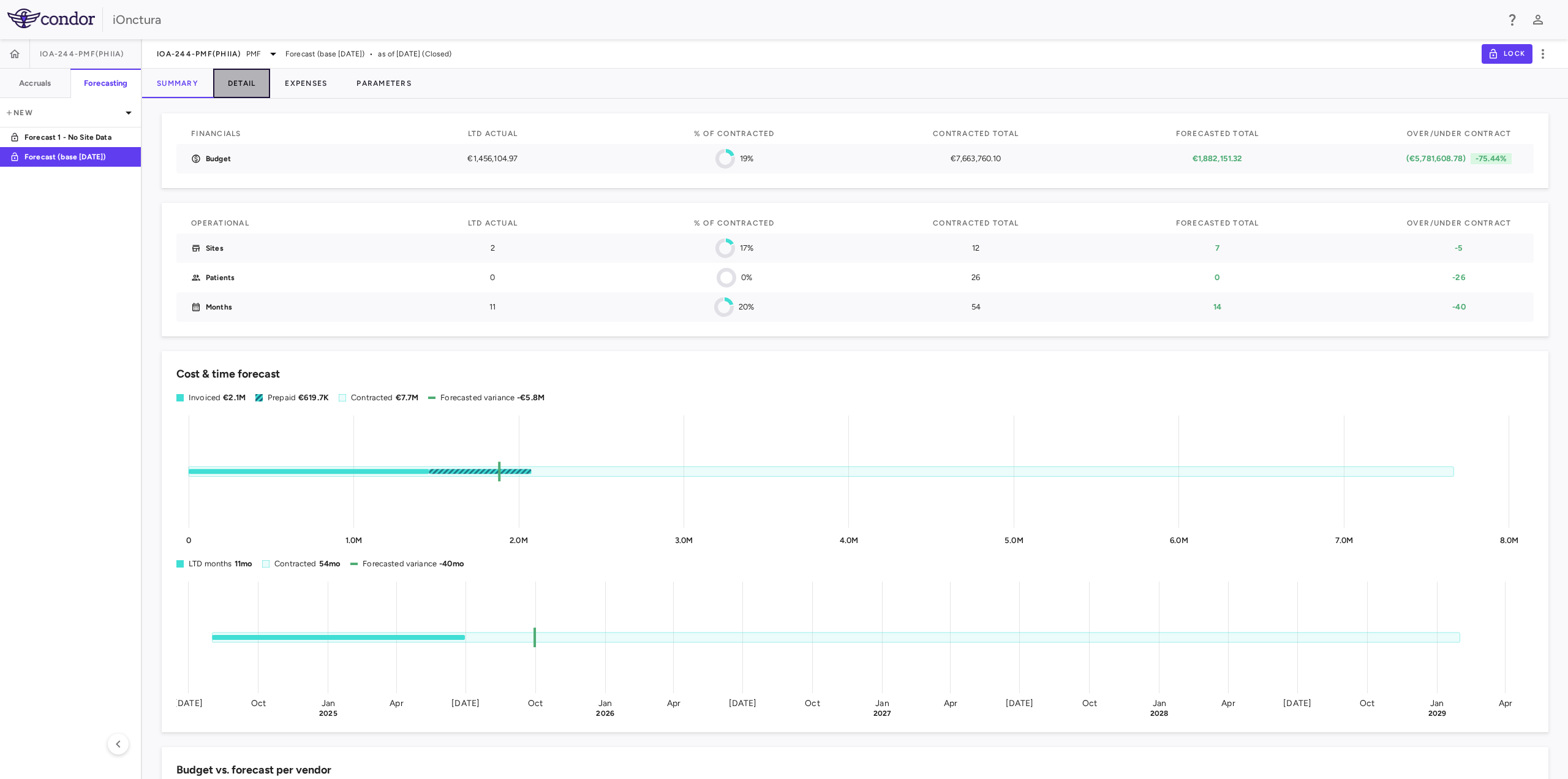
click at [241, 79] on button "Detail" at bounding box center [242, 83] width 58 height 29
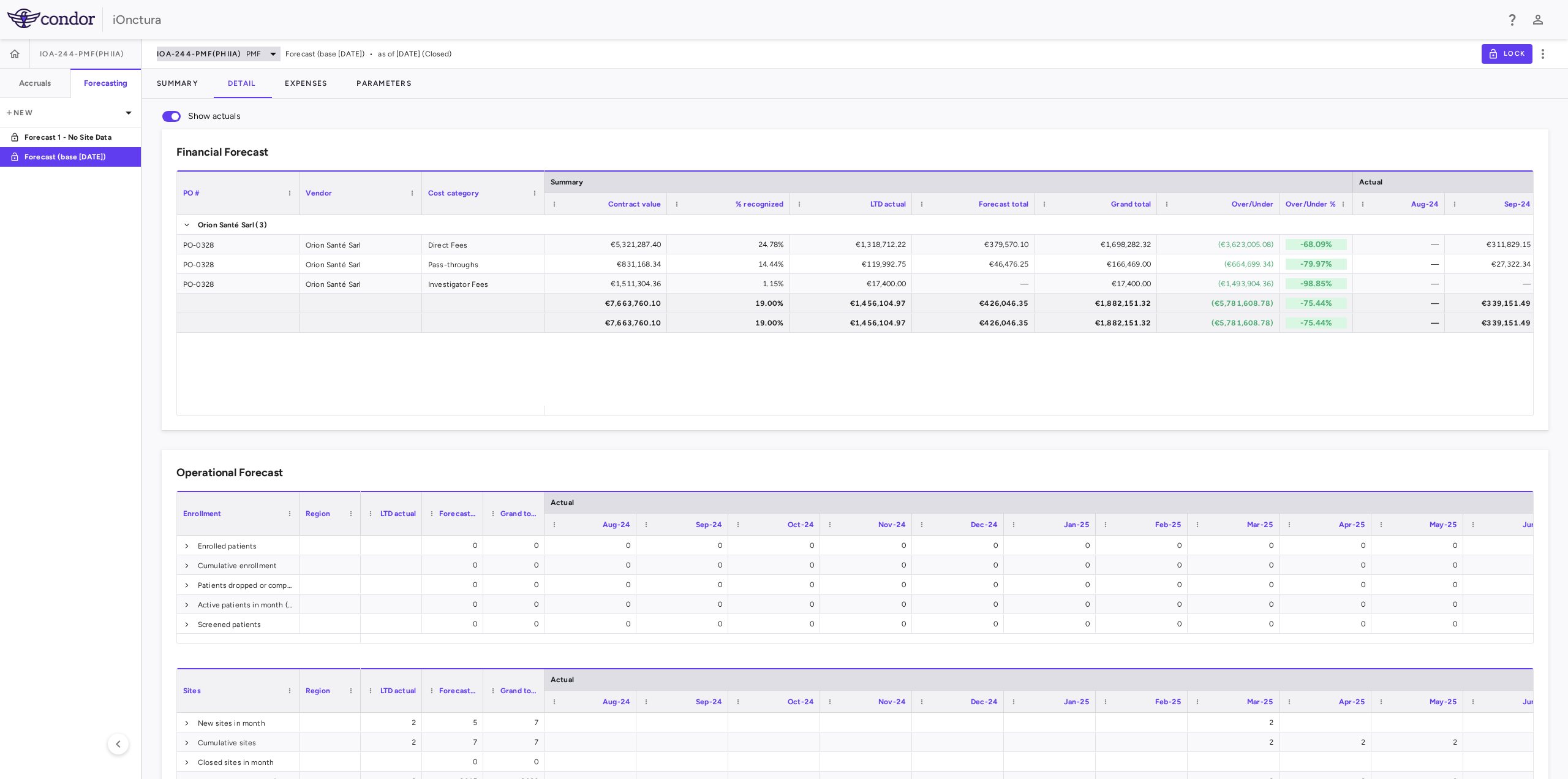
click at [258, 47] on div "IOA-244-PMF(PhIIa) PMF" at bounding box center [219, 54] width 124 height 15
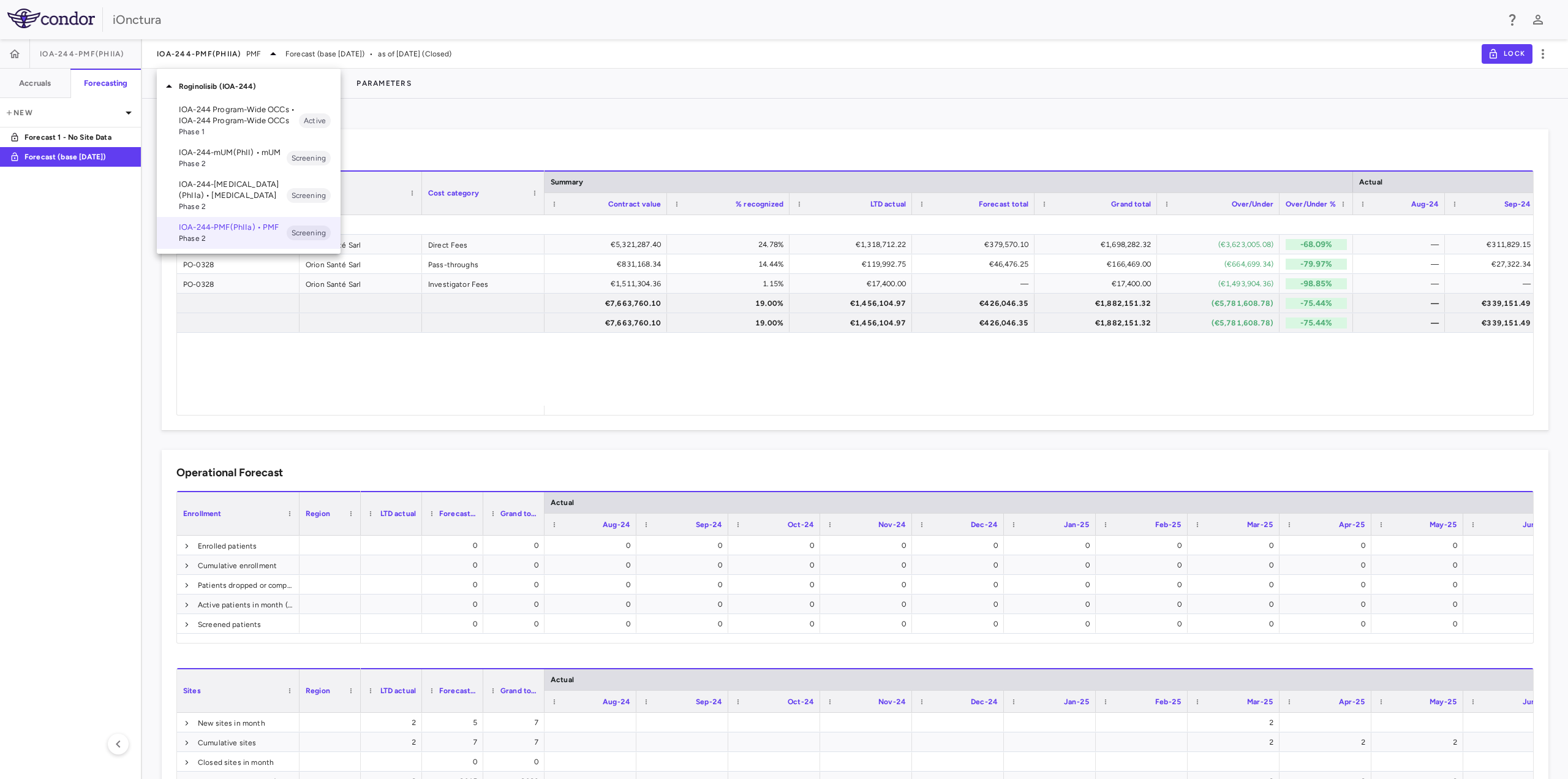
click at [256, 160] on span "Phase 2" at bounding box center [233, 164] width 108 height 11
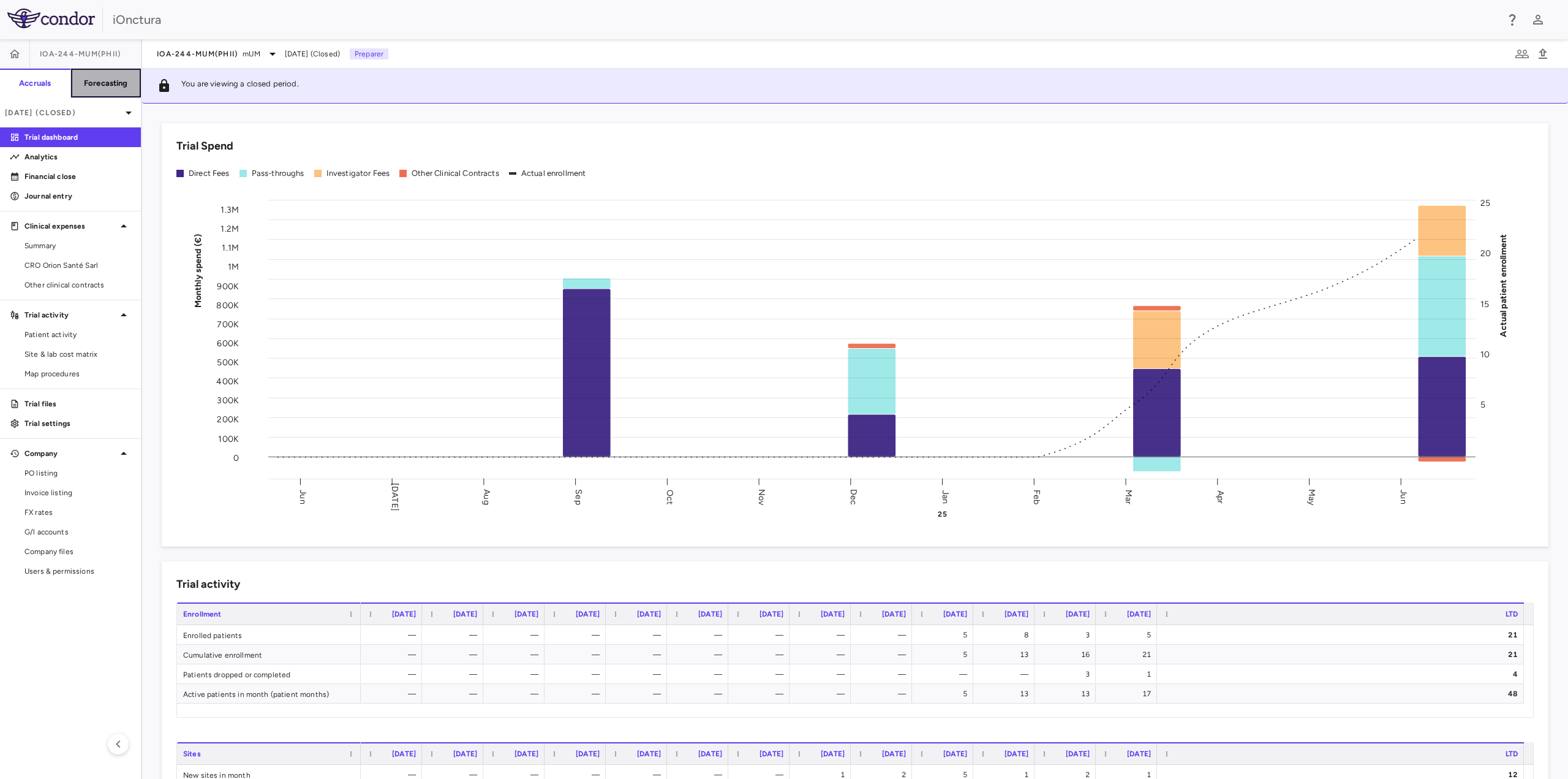
click at [90, 89] on button "Forecasting" at bounding box center [106, 83] width 71 height 29
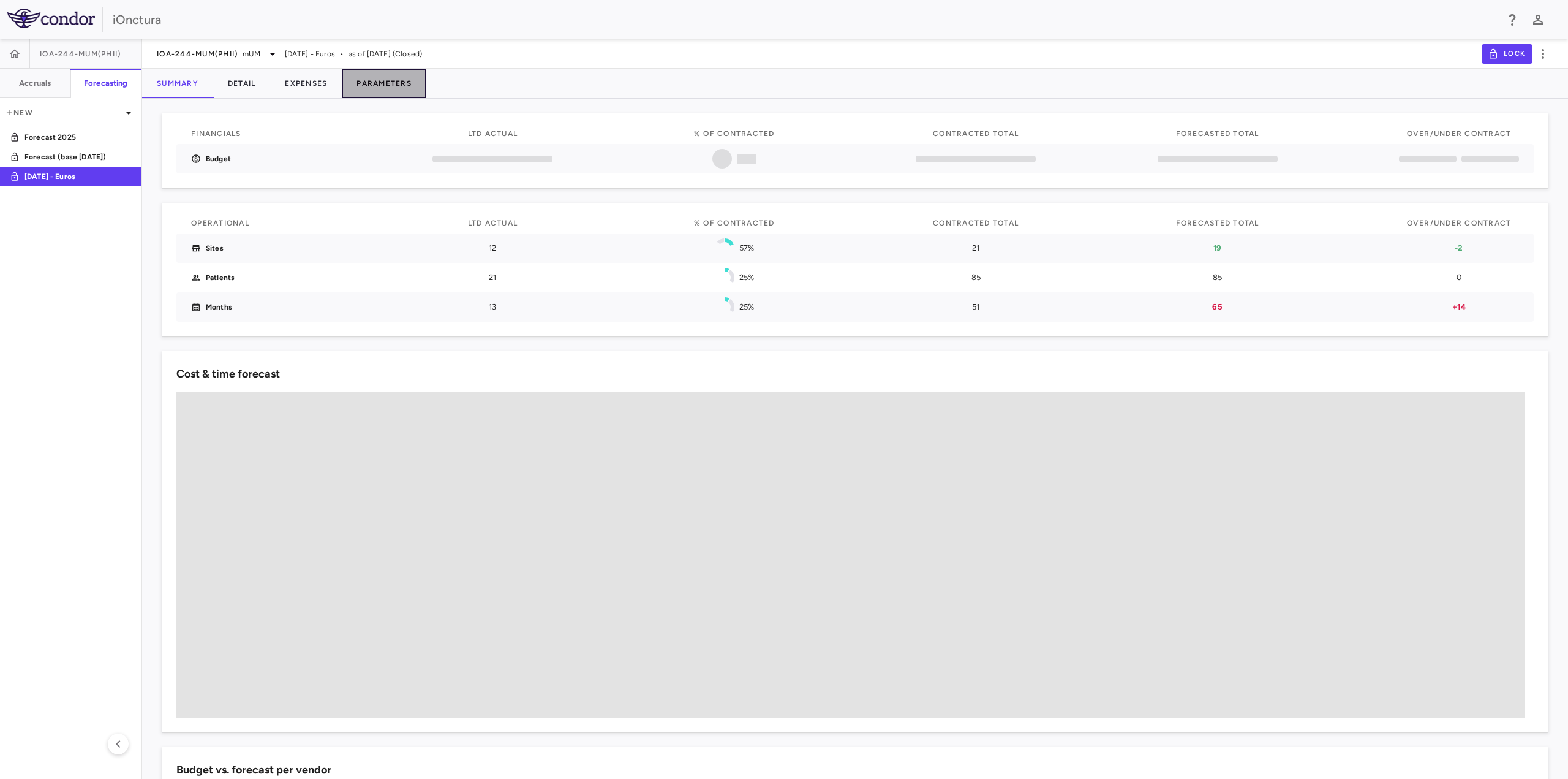
click at [385, 84] on button "Parameters" at bounding box center [384, 83] width 84 height 29
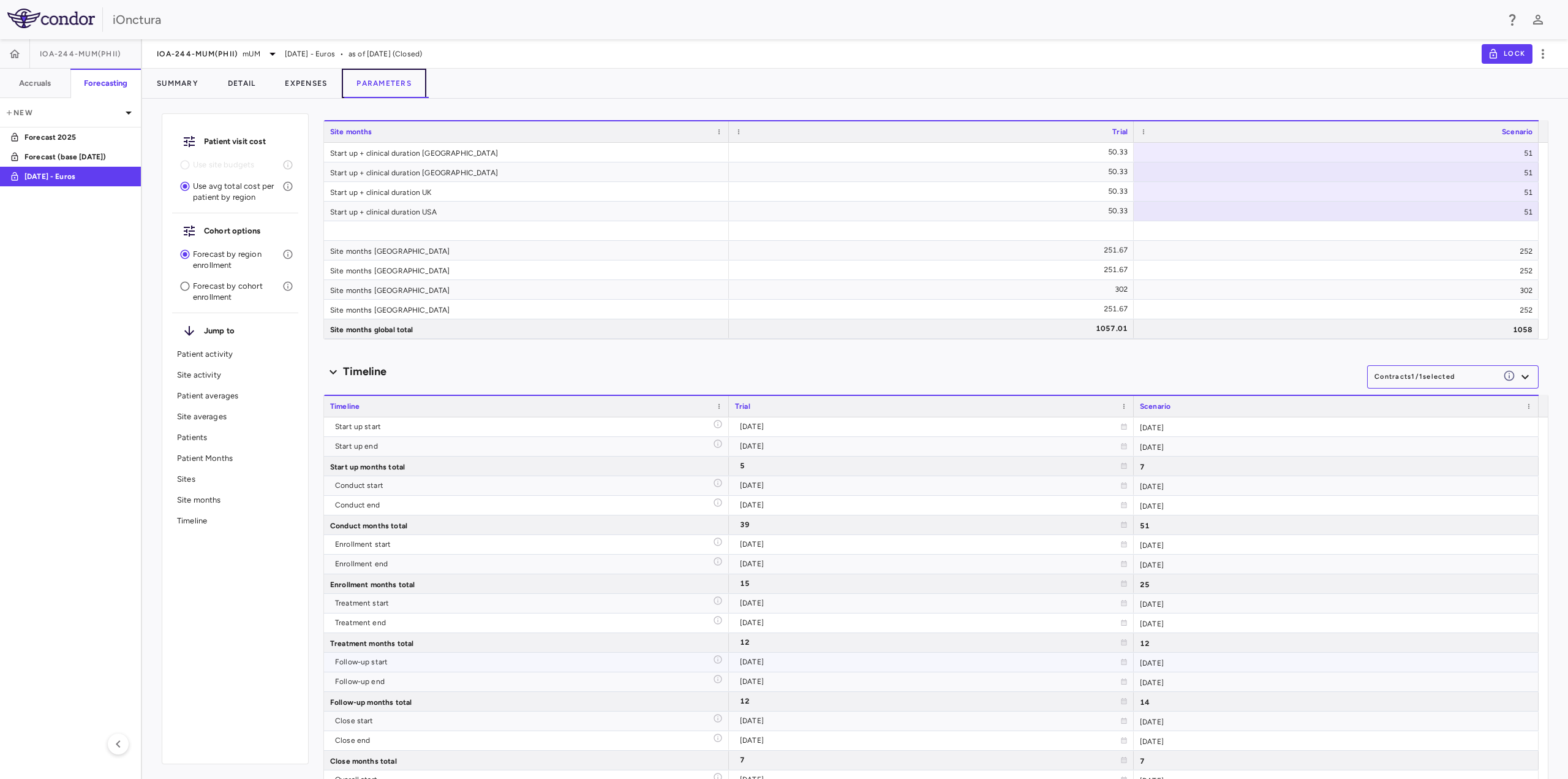
scroll to position [2328, 0]
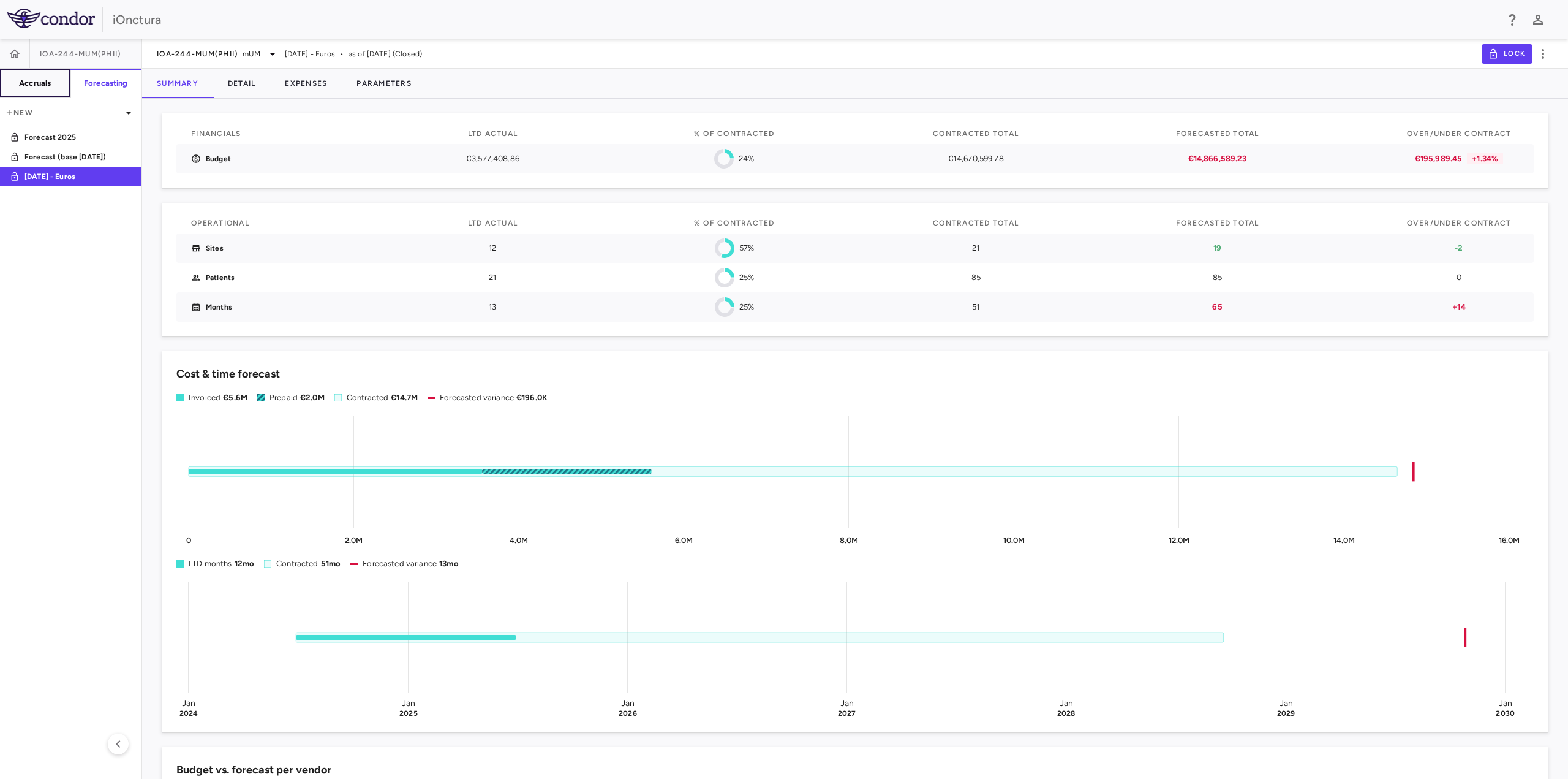
click at [34, 86] on h6 "Accruals" at bounding box center [35, 84] width 32 height 11
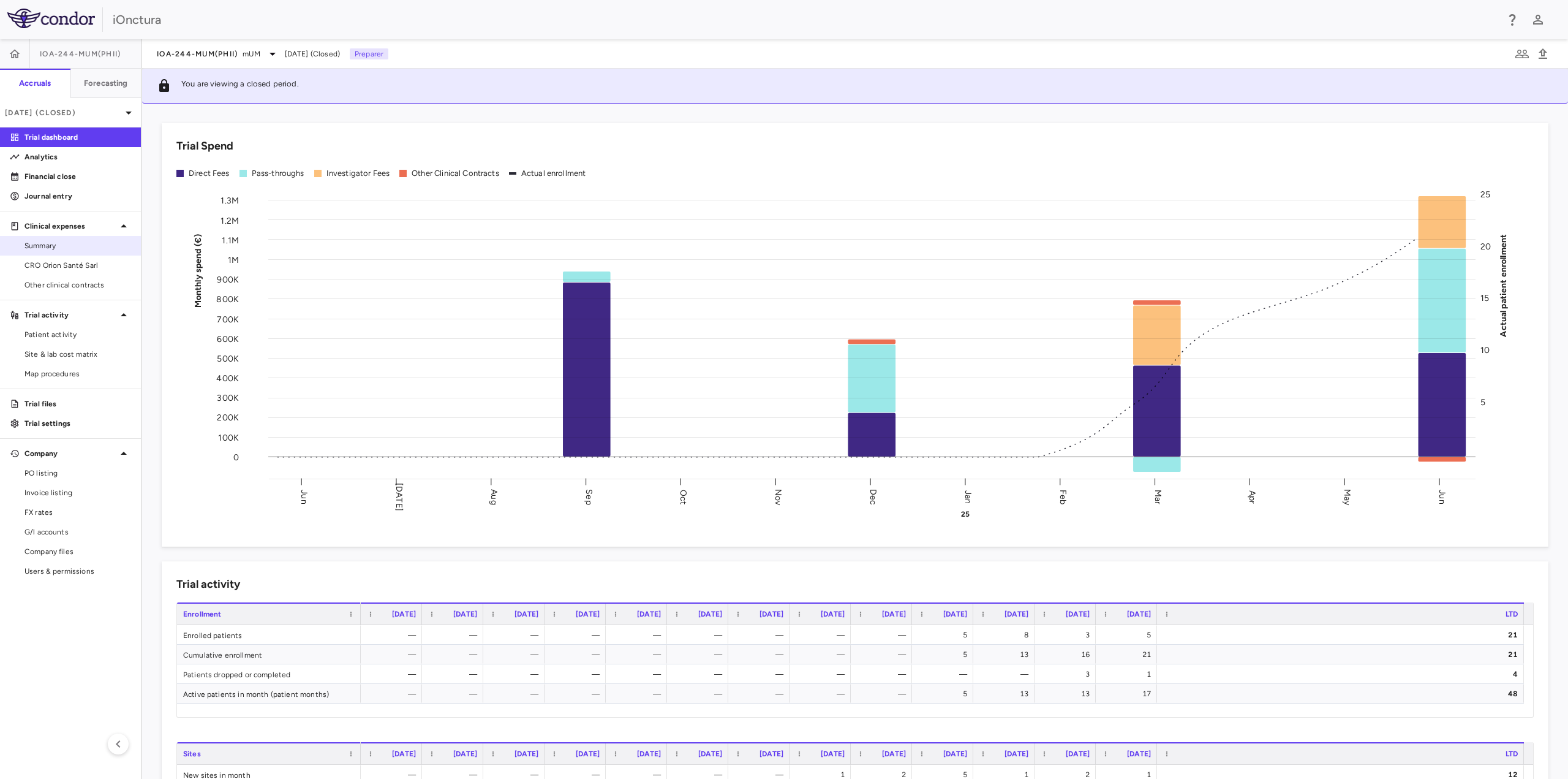
click at [61, 242] on span "Summary" at bounding box center [78, 246] width 107 height 11
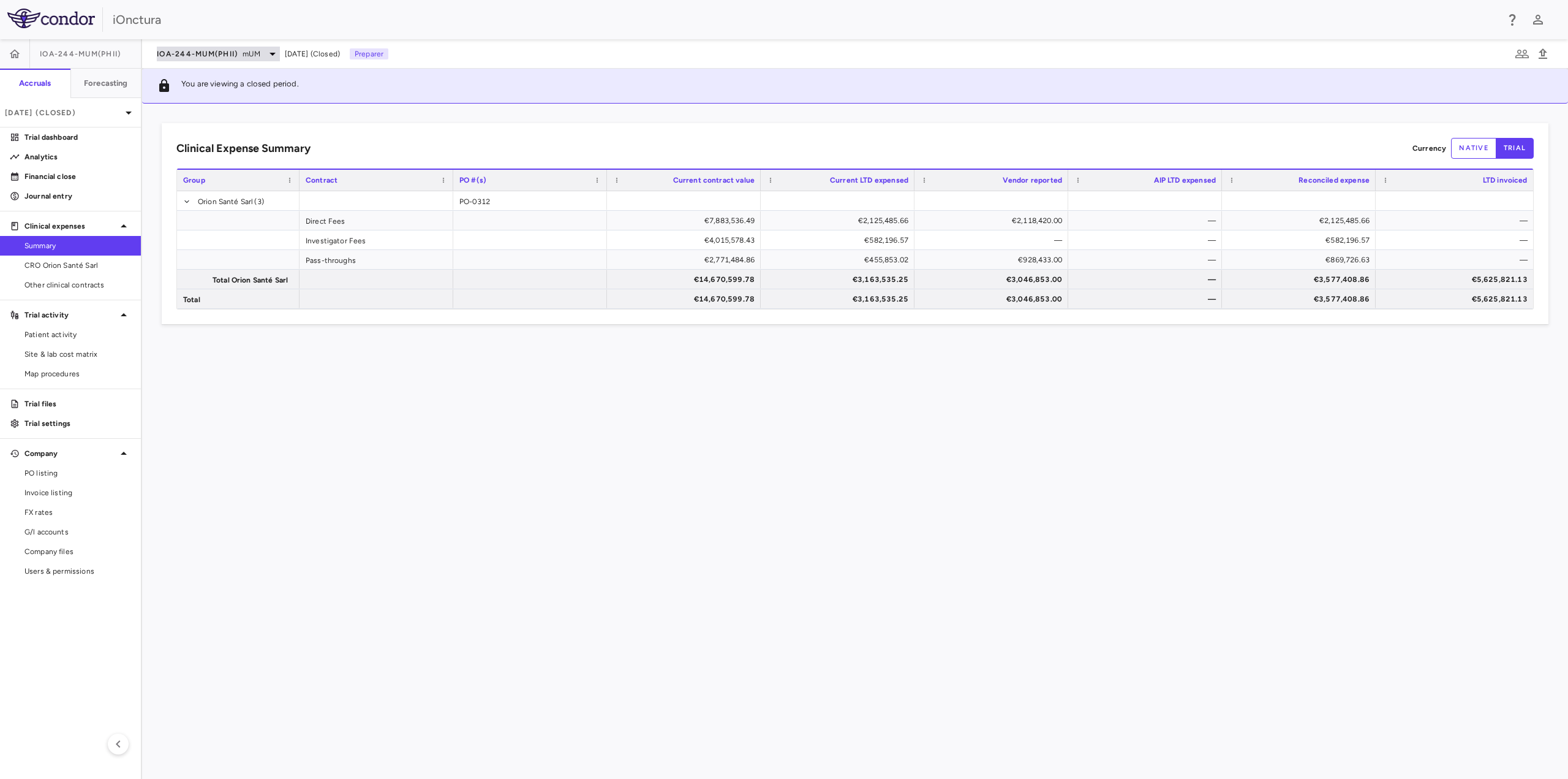
click at [211, 57] on span "IOA-244-mUM(PhII)" at bounding box center [197, 54] width 81 height 10
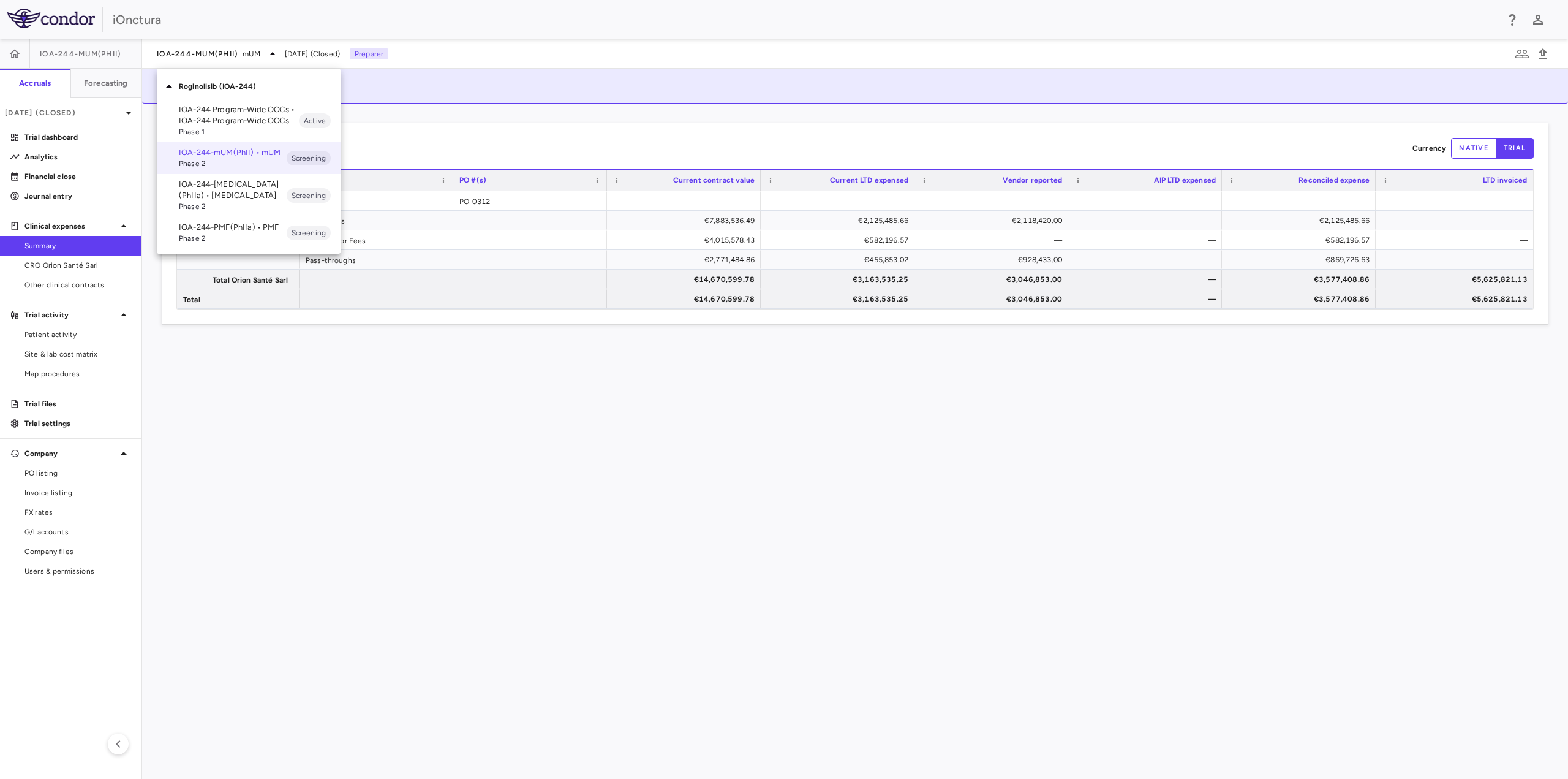
click at [213, 225] on p "IOA-244-PMF(PhIIa) • PMF" at bounding box center [233, 227] width 108 height 11
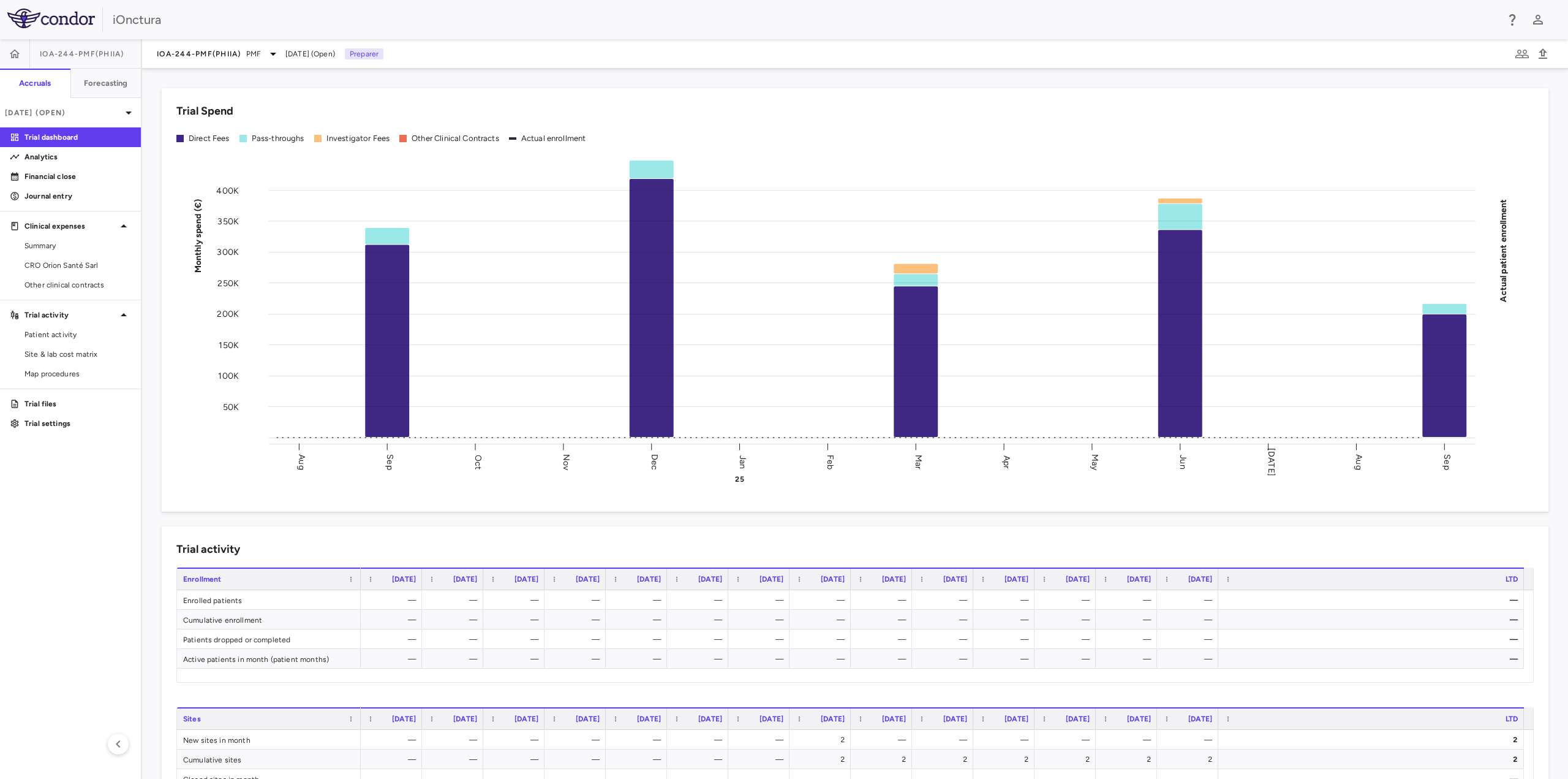
click at [69, 574] on aside "IOA-244-PMF(PhIIa) Accruals Forecasting Sep 2025 (Open) Trial dashboard Analyti…" at bounding box center [71, 408] width 142 height 739
click at [118, 111] on p "[DATE] (Open)" at bounding box center [63, 113] width 116 height 11
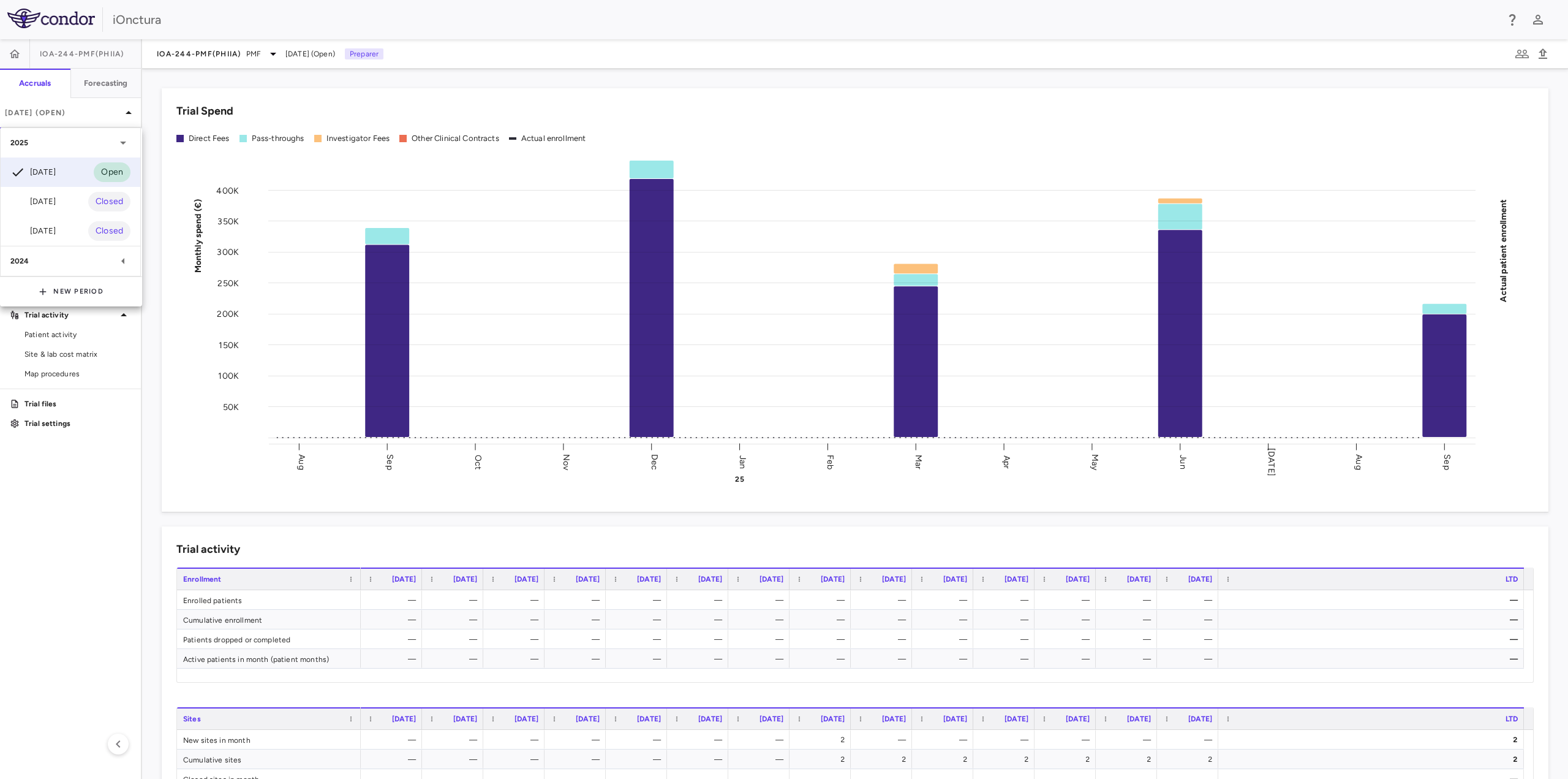
click at [56, 198] on div "[DATE]" at bounding box center [33, 201] width 45 height 15
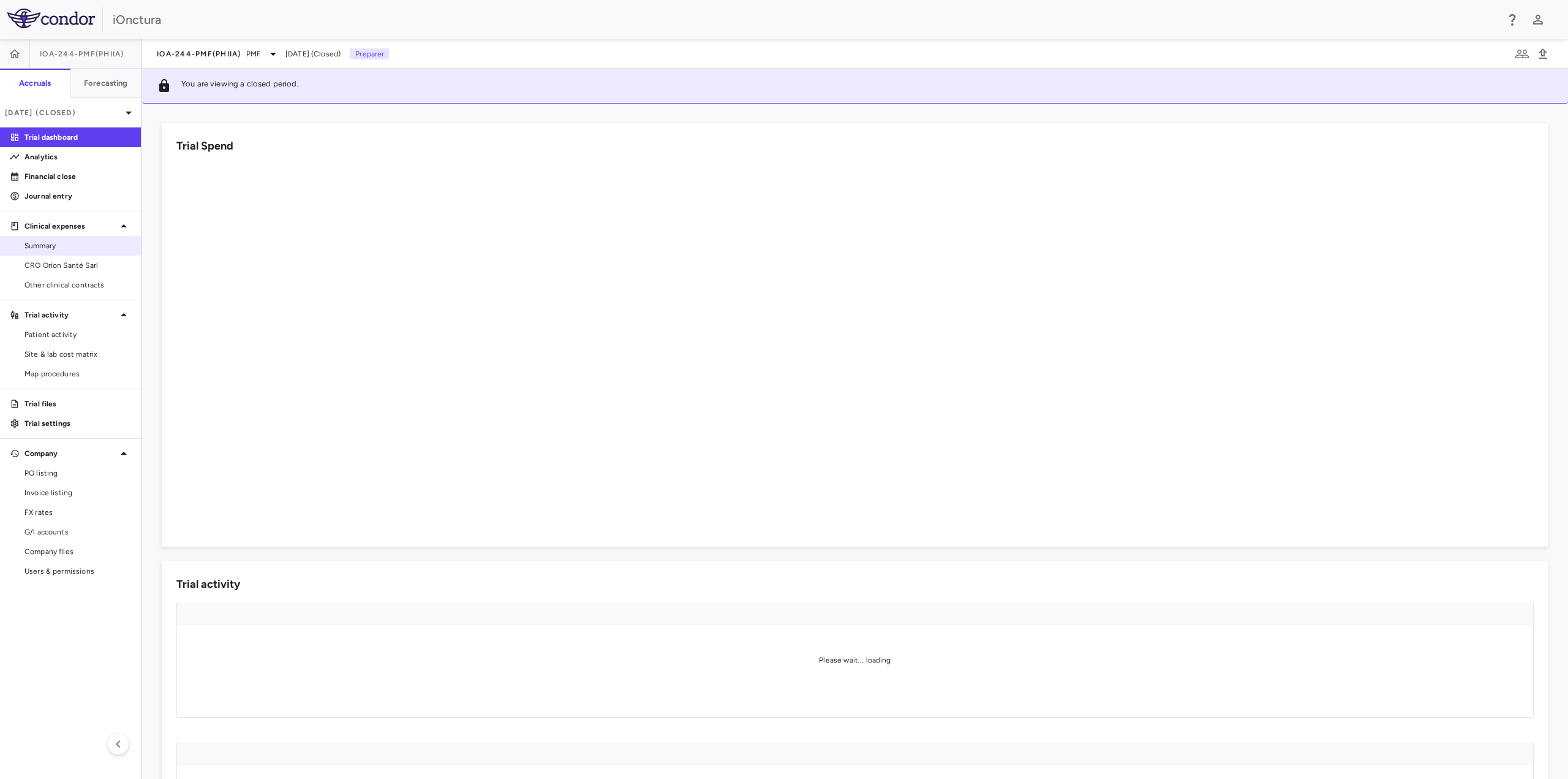
click at [56, 246] on span "Summary" at bounding box center [78, 246] width 107 height 11
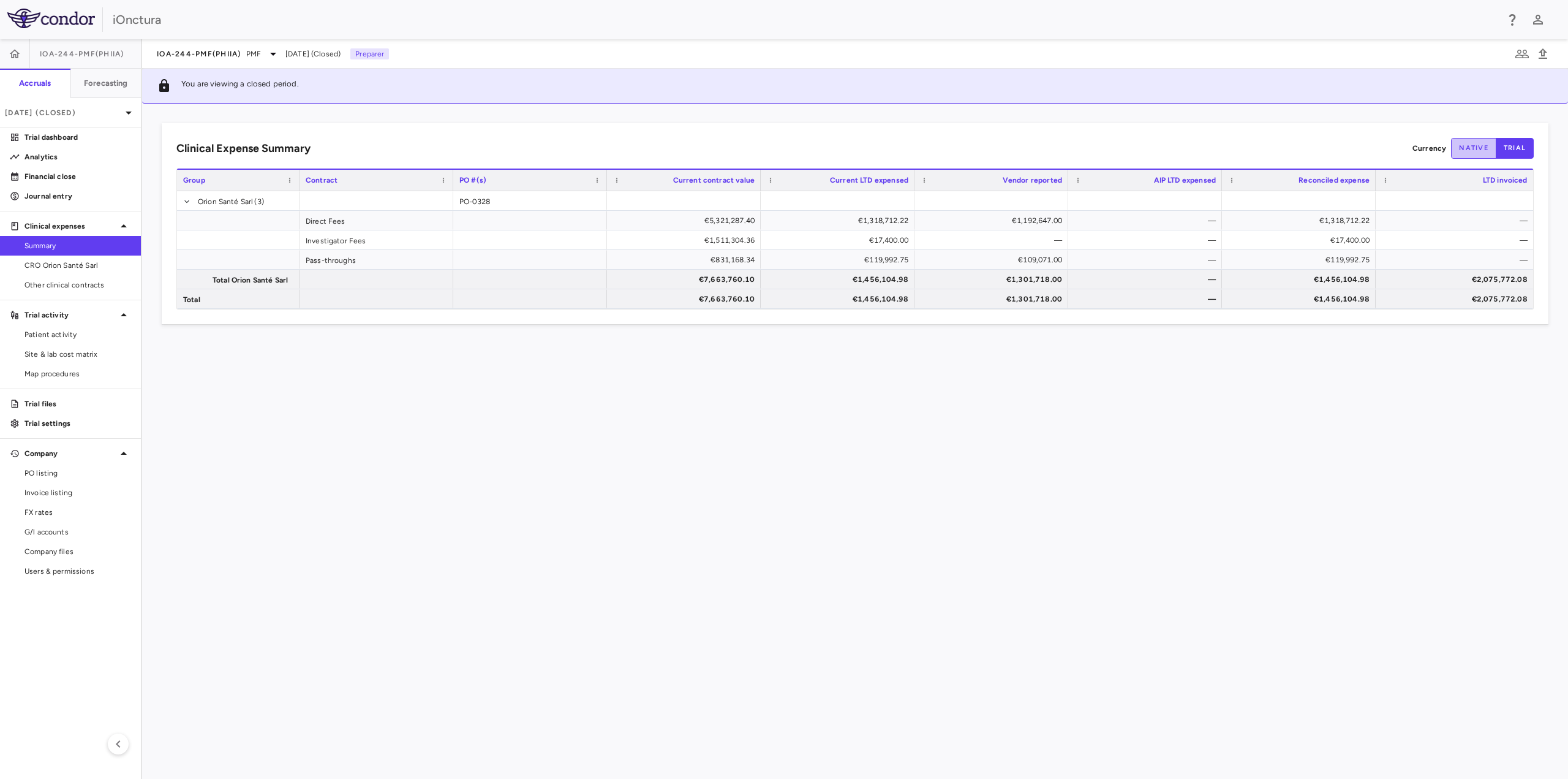
click at [1481, 150] on button "native" at bounding box center [1473, 148] width 45 height 21
type button "native"
